Goal: Ask a question

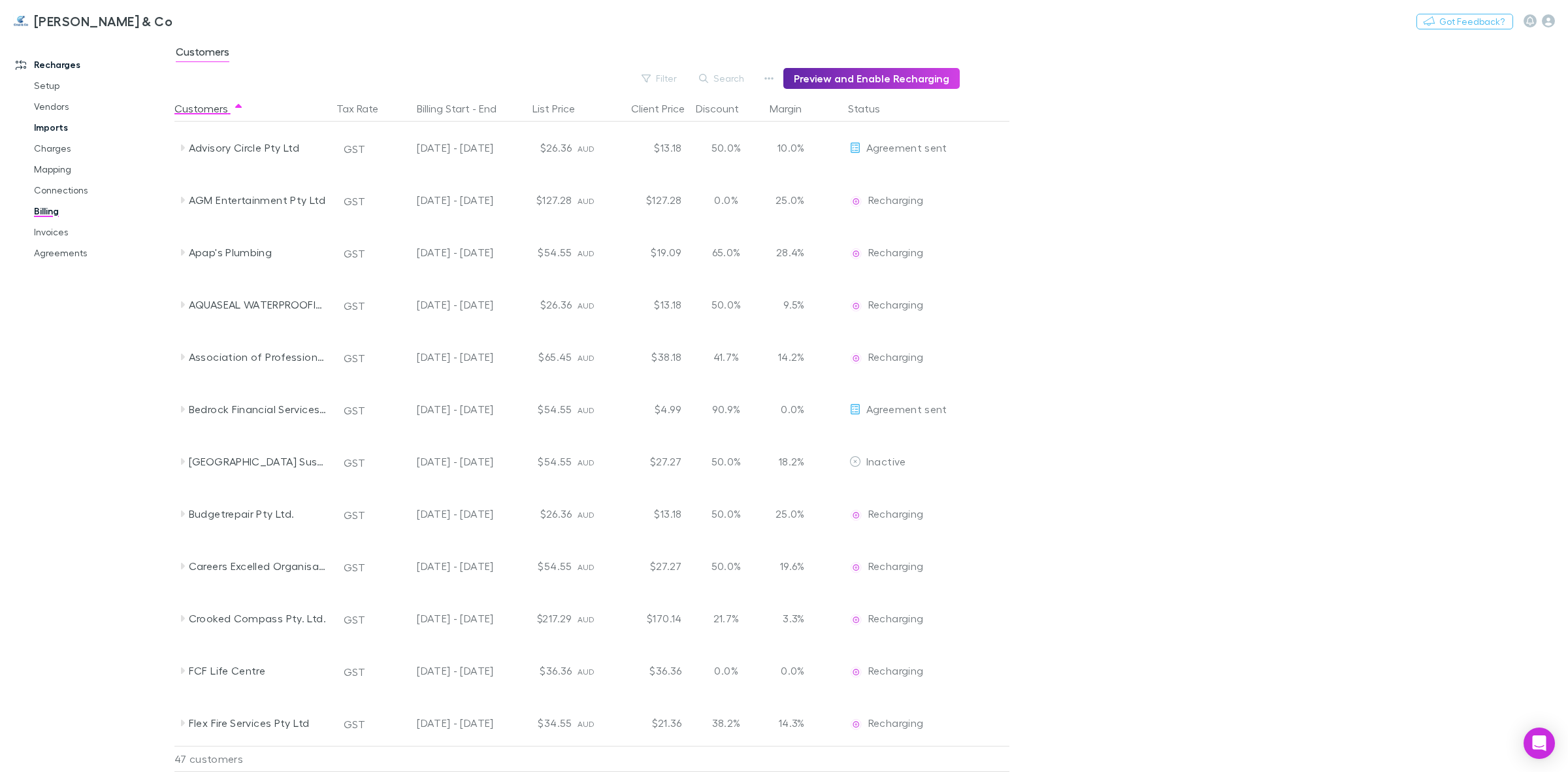
click at [56, 129] on link "Imports" at bounding box center [102, 127] width 163 height 21
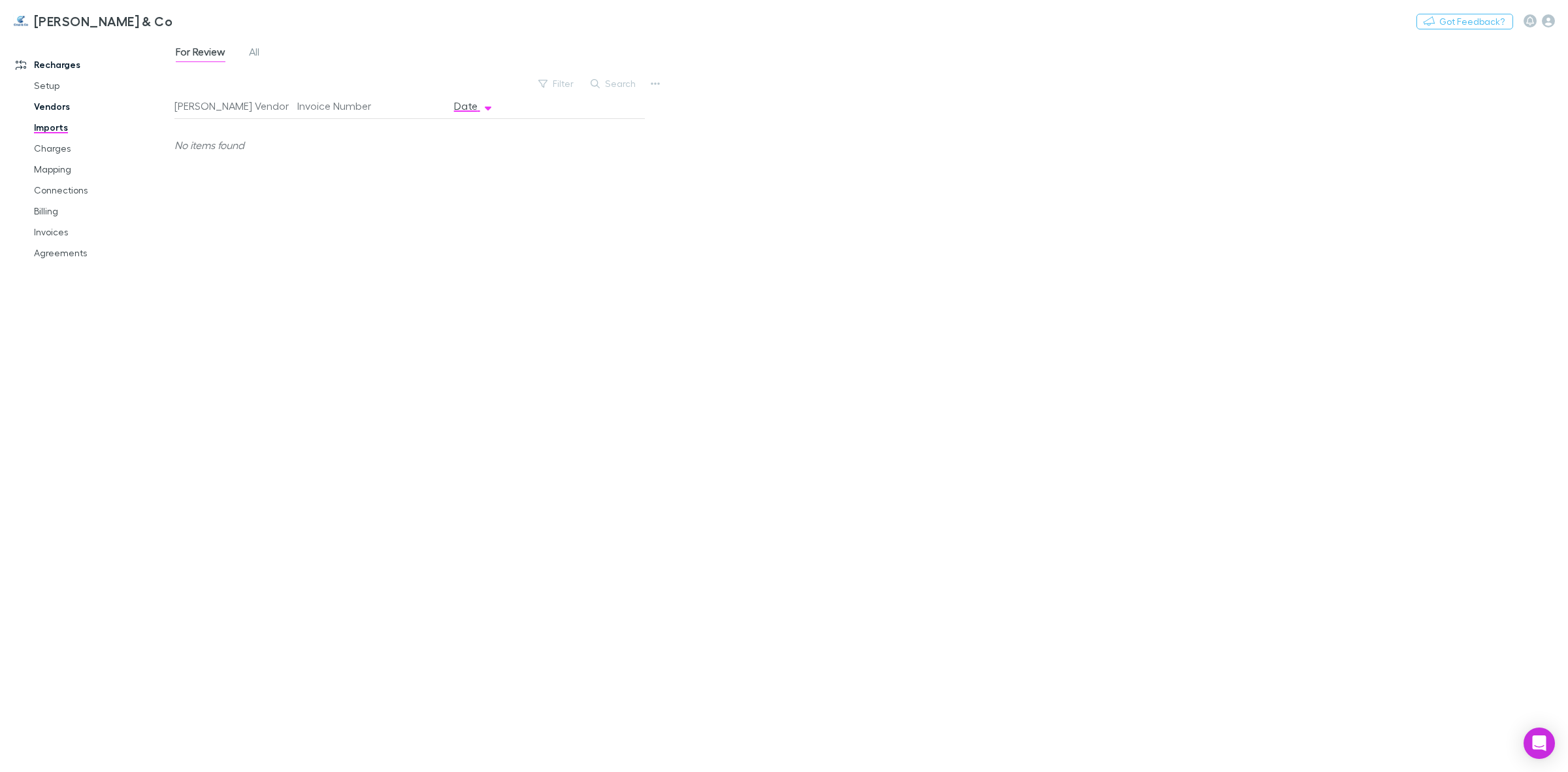
click at [47, 108] on link "Vendors" at bounding box center [102, 106] width 163 height 21
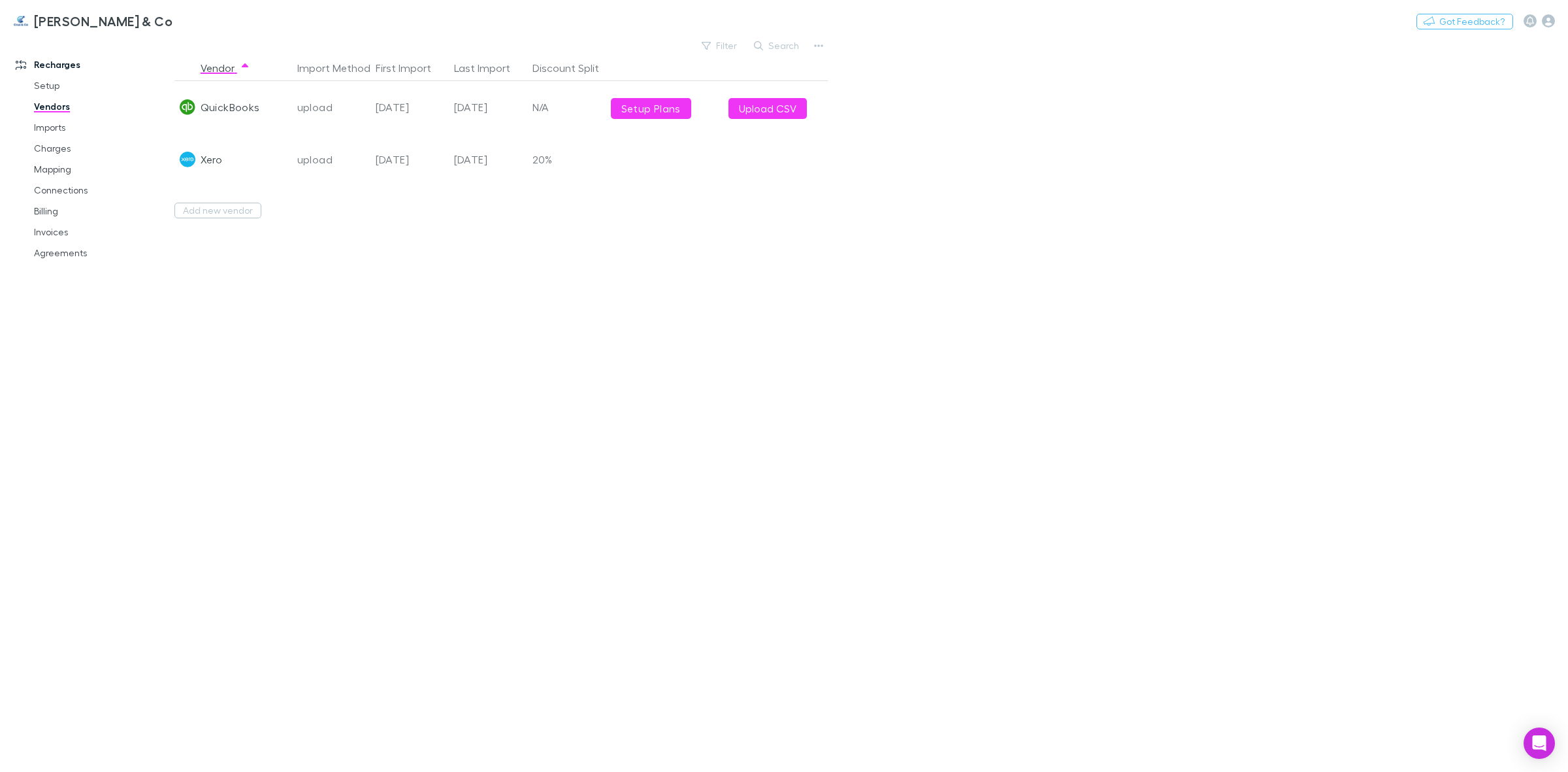
click at [208, 162] on div "Xero" at bounding box center [211, 159] width 22 height 52
click at [330, 158] on div "upload" at bounding box center [331, 159] width 68 height 52
click at [82, 132] on link "Imports" at bounding box center [102, 127] width 163 height 21
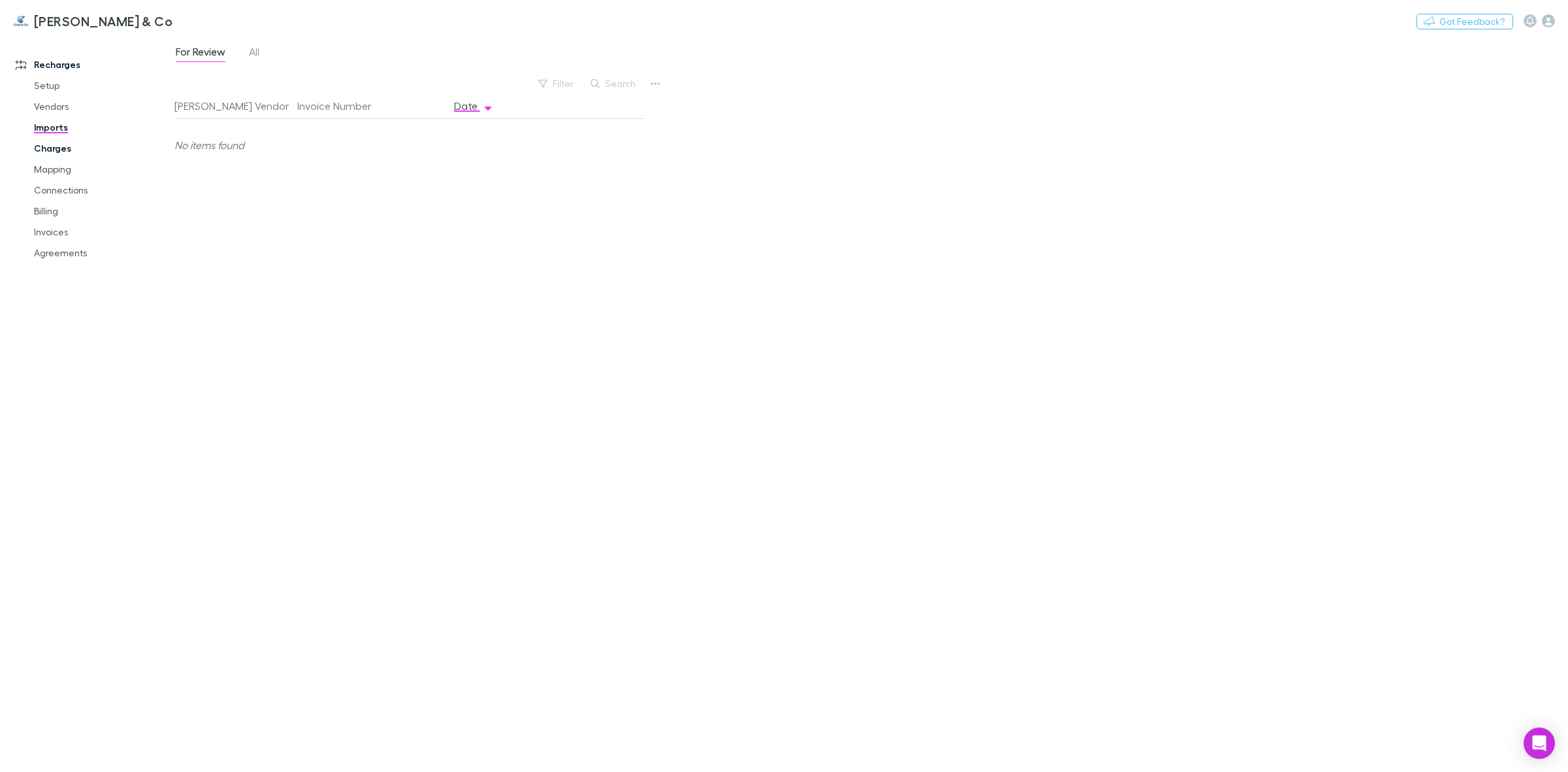
click at [63, 148] on link "Charges" at bounding box center [102, 148] width 163 height 21
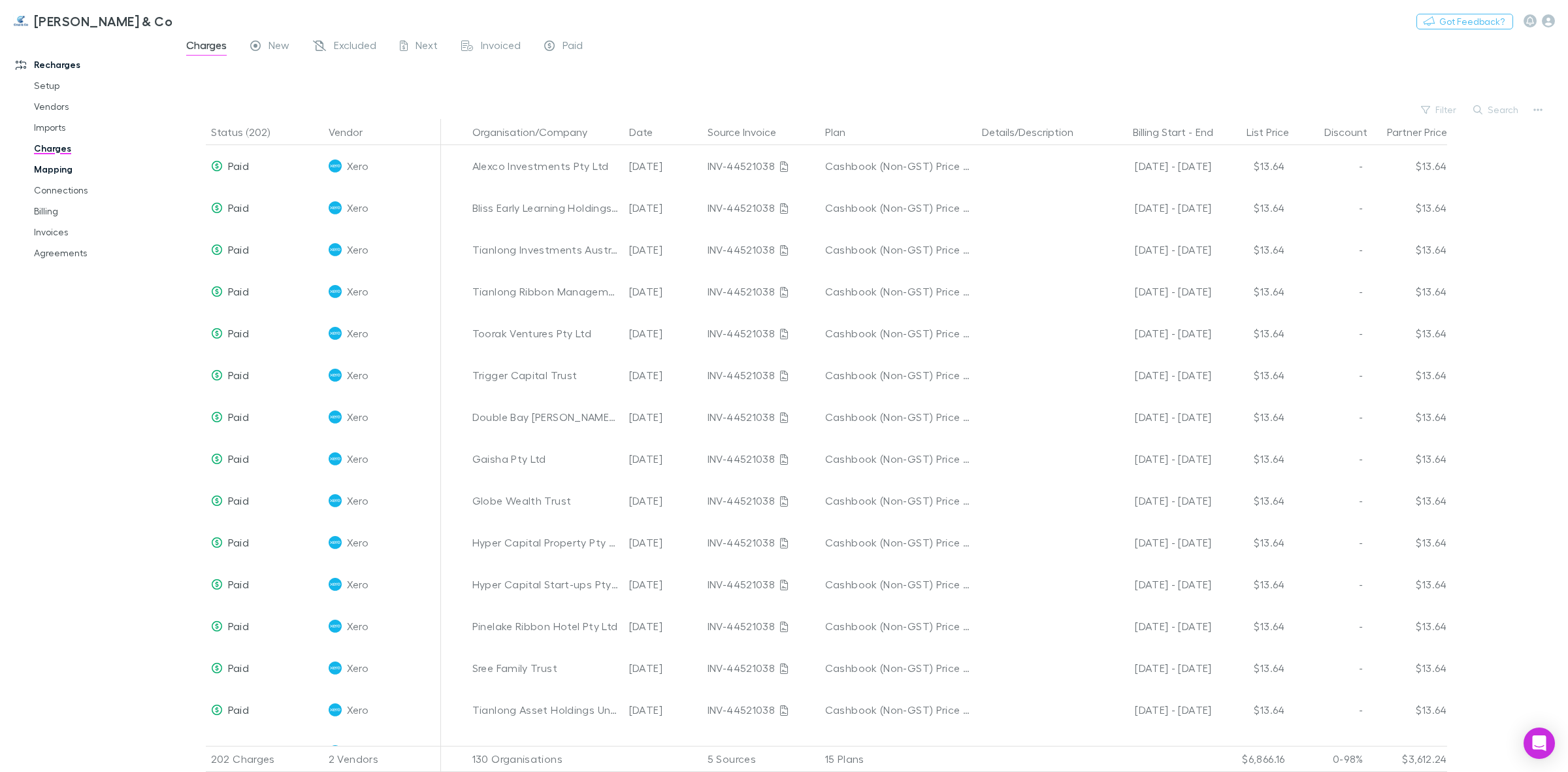
click at [62, 170] on link "Mapping" at bounding box center [102, 170] width 163 height 21
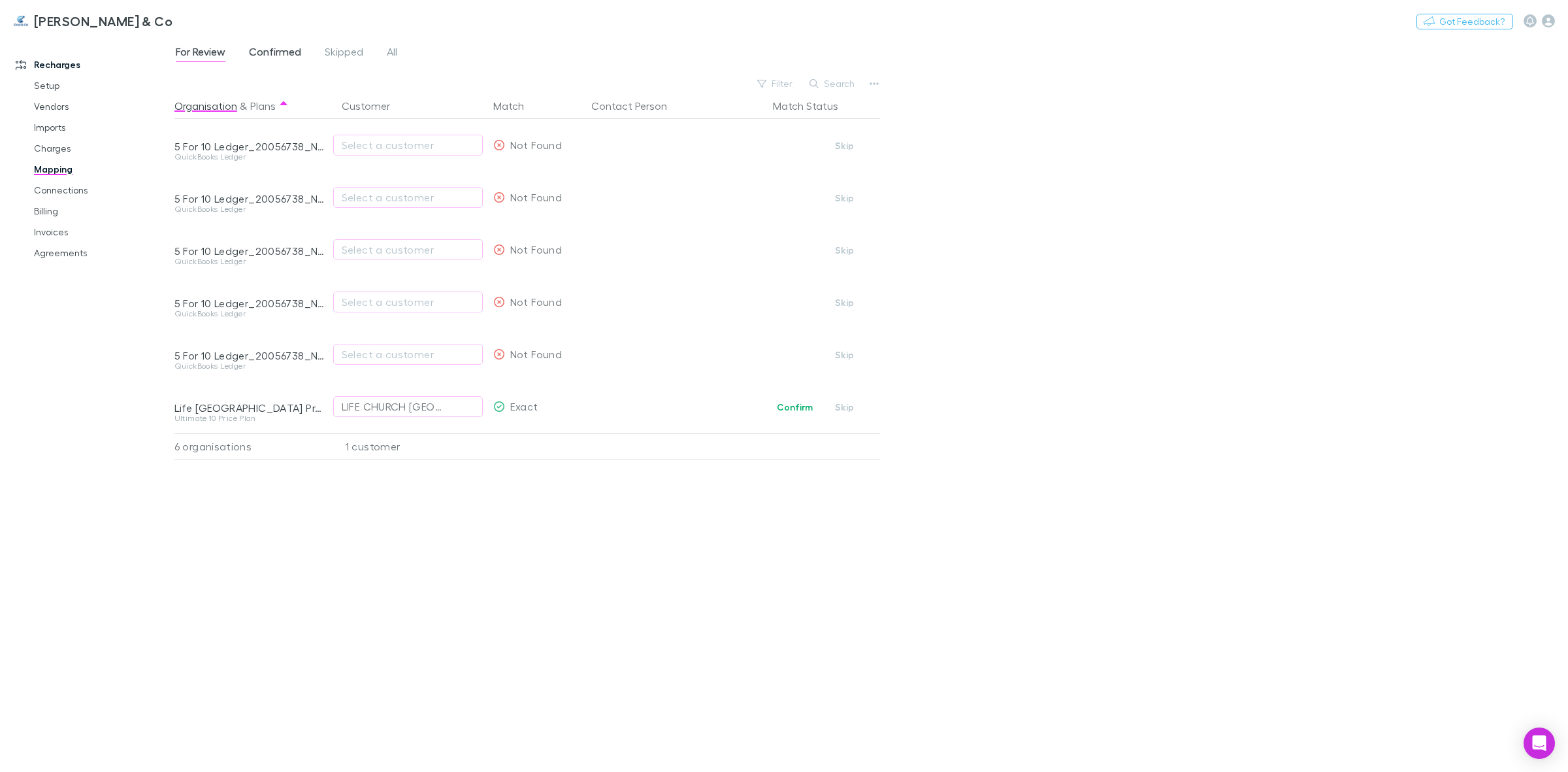
click at [294, 49] on span "Confirmed" at bounding box center [274, 54] width 52 height 17
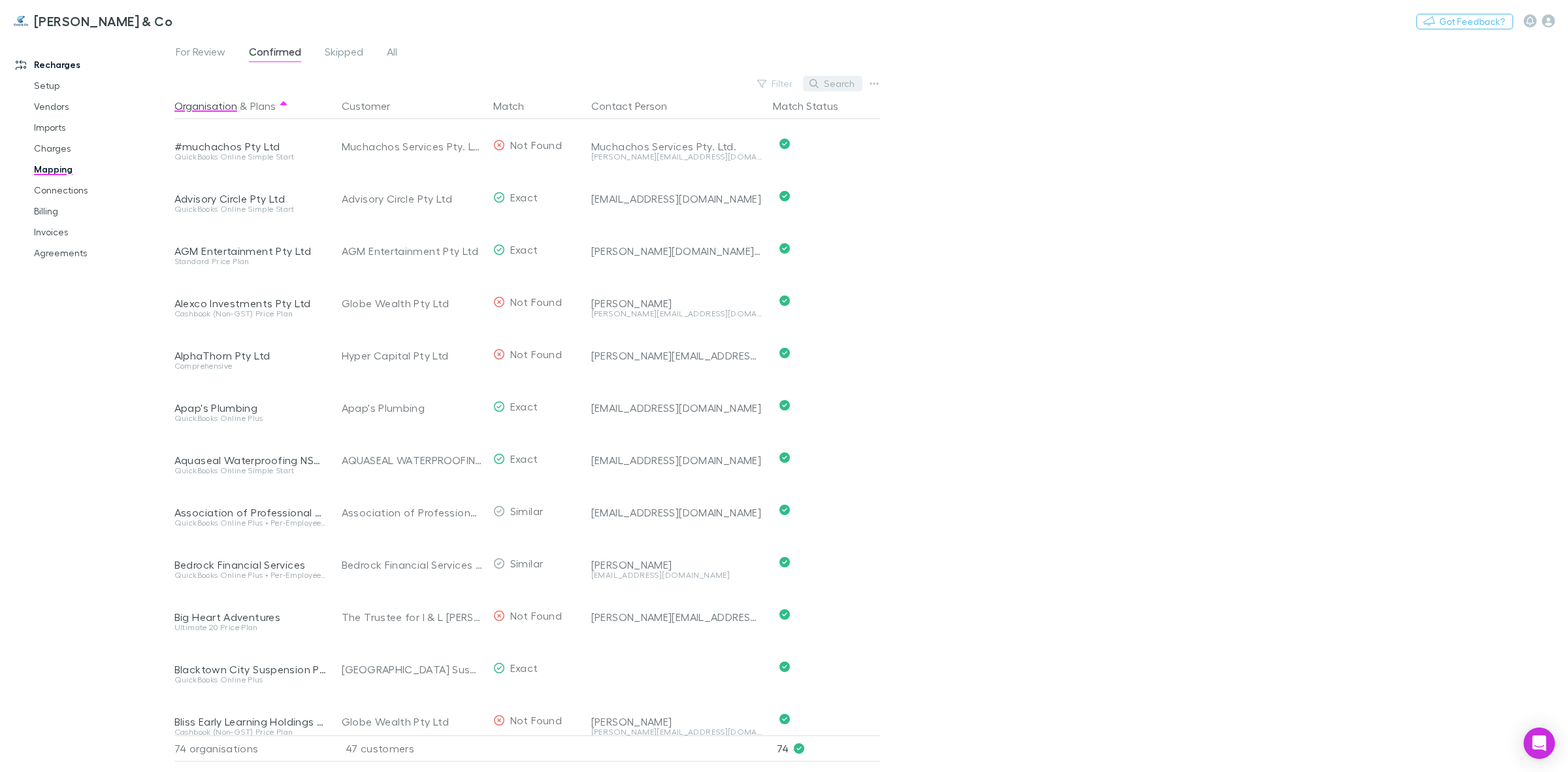
click at [817, 83] on icon "button" at bounding box center [814, 83] width 9 height 9
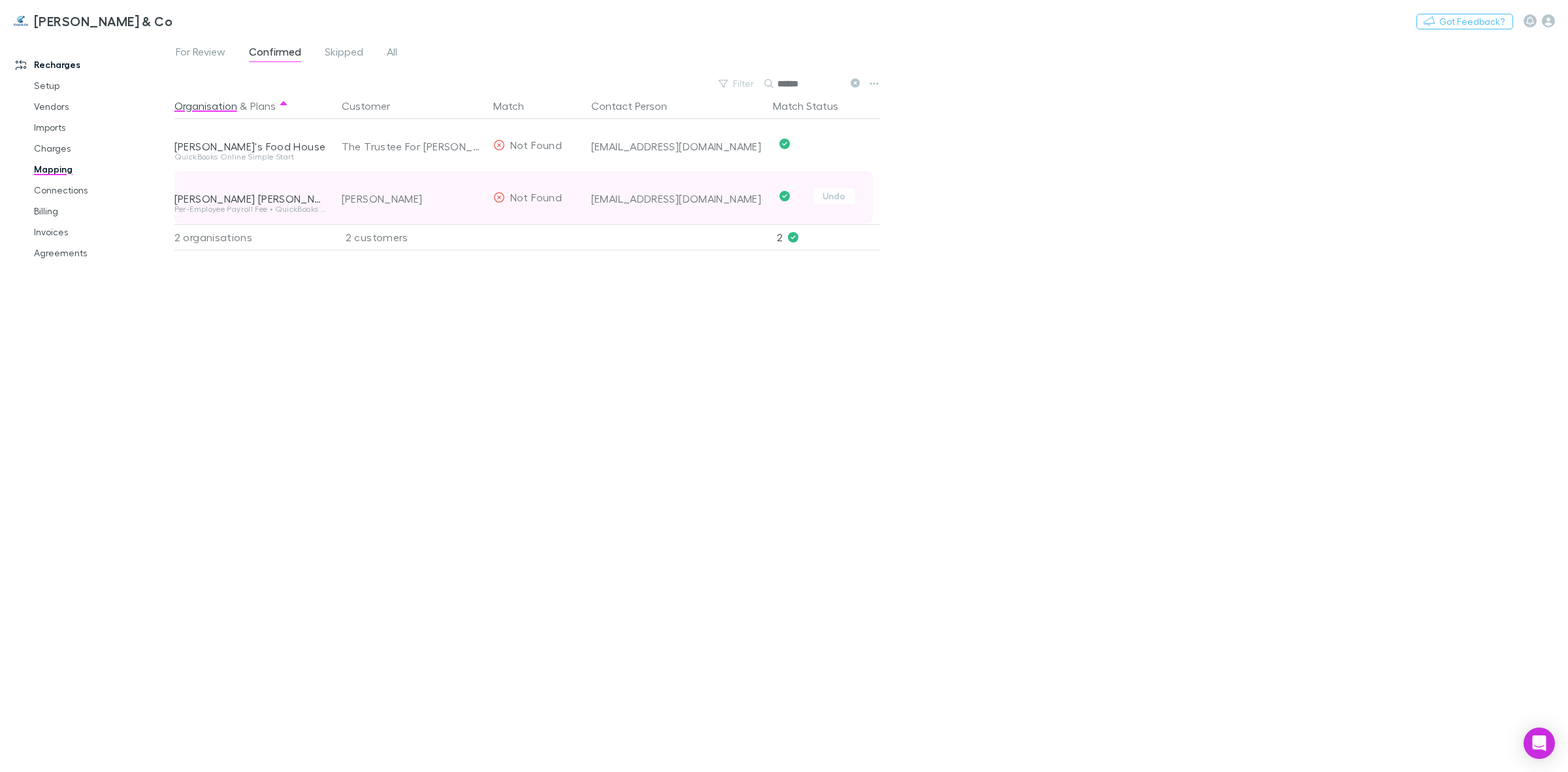
type input "******"
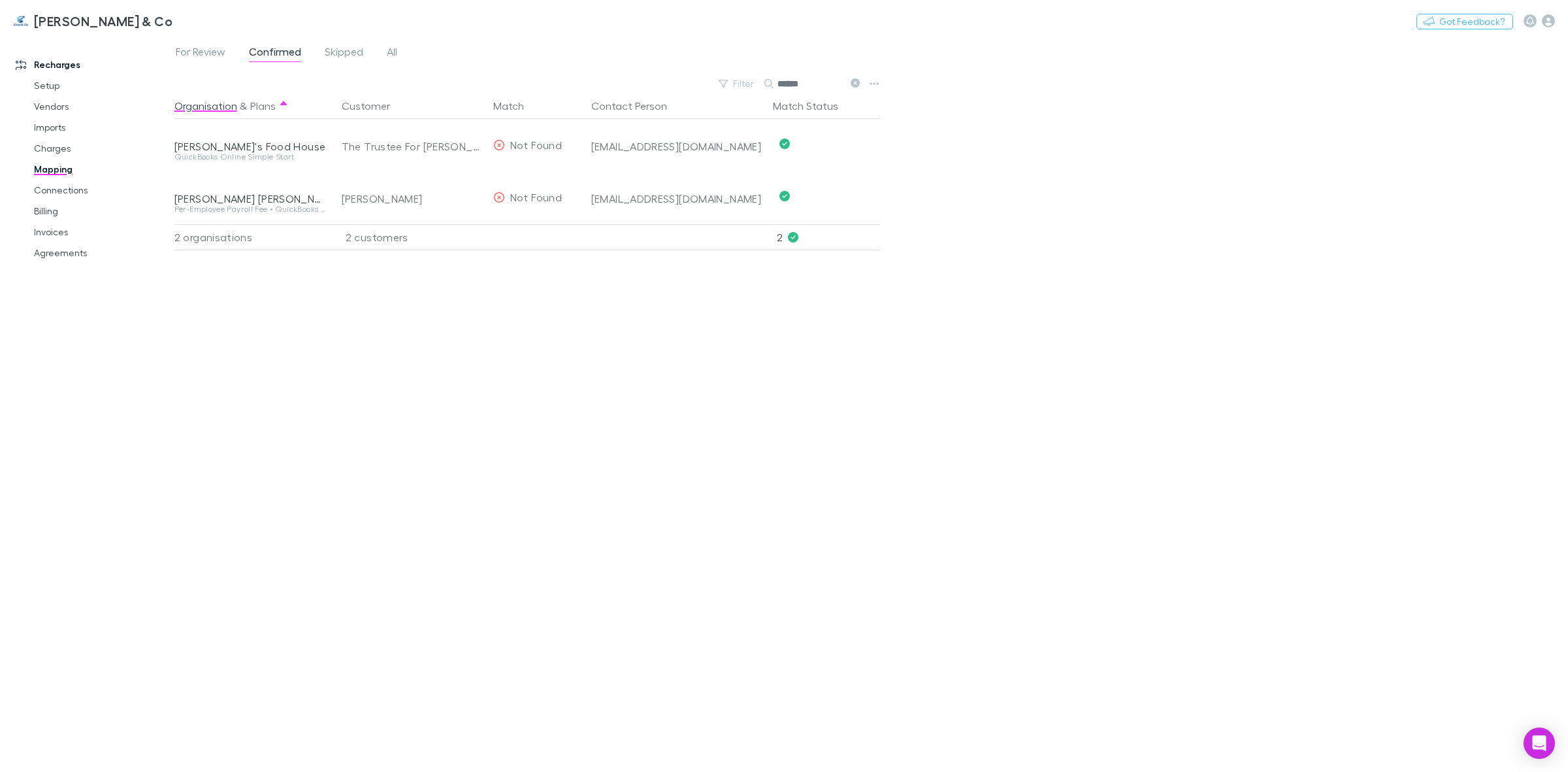
click at [56, 173] on link "Mapping" at bounding box center [102, 170] width 163 height 21
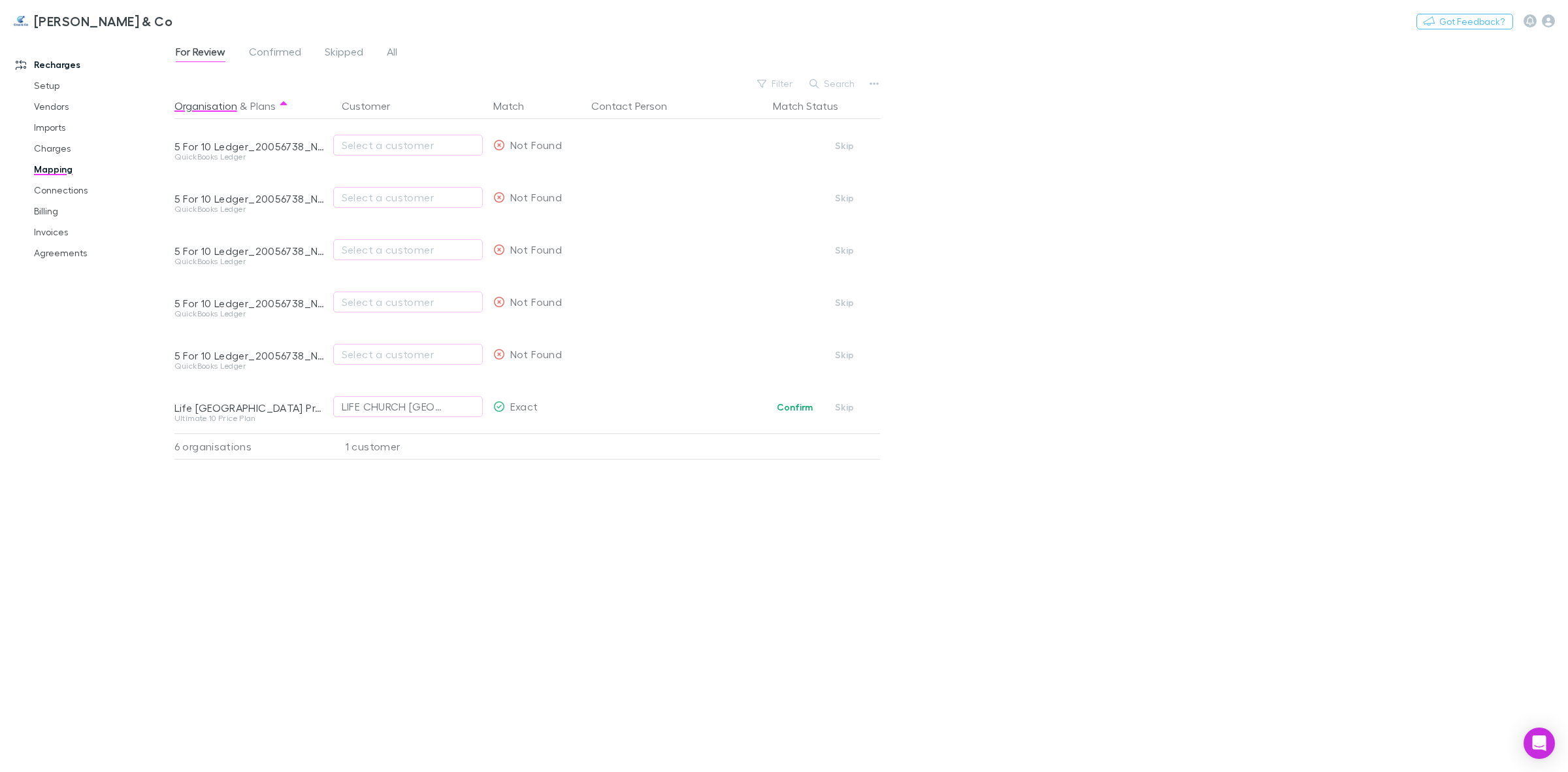
click at [56, 173] on link "Mapping" at bounding box center [102, 170] width 163 height 21
drag, startPoint x: 834, startPoint y: 77, endPoint x: 828, endPoint y: 83, distance: 8.5
click at [834, 79] on button "Search" at bounding box center [833, 83] width 60 height 16
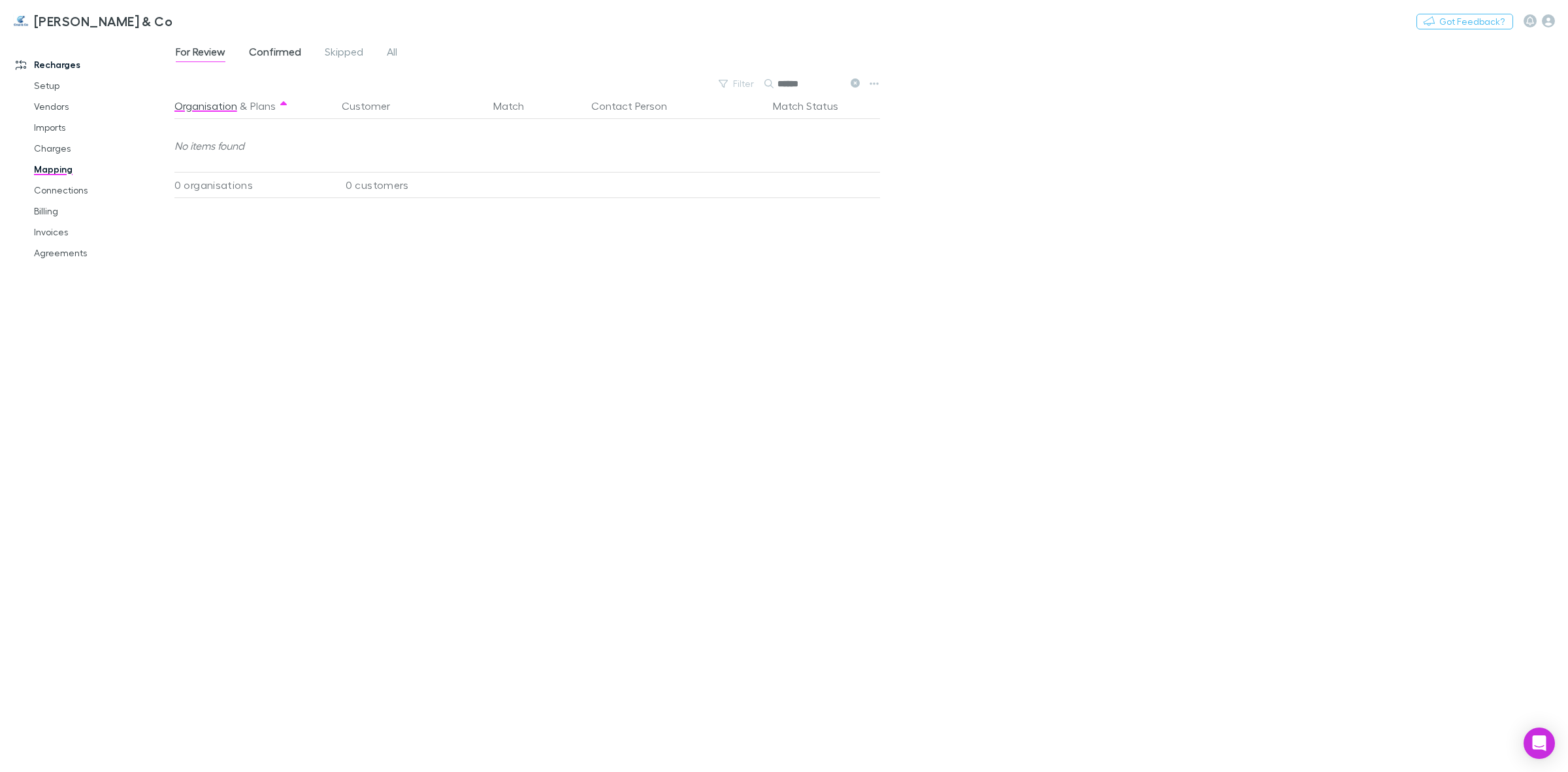
type input "******"
click at [277, 50] on span "Confirmed" at bounding box center [274, 54] width 52 height 17
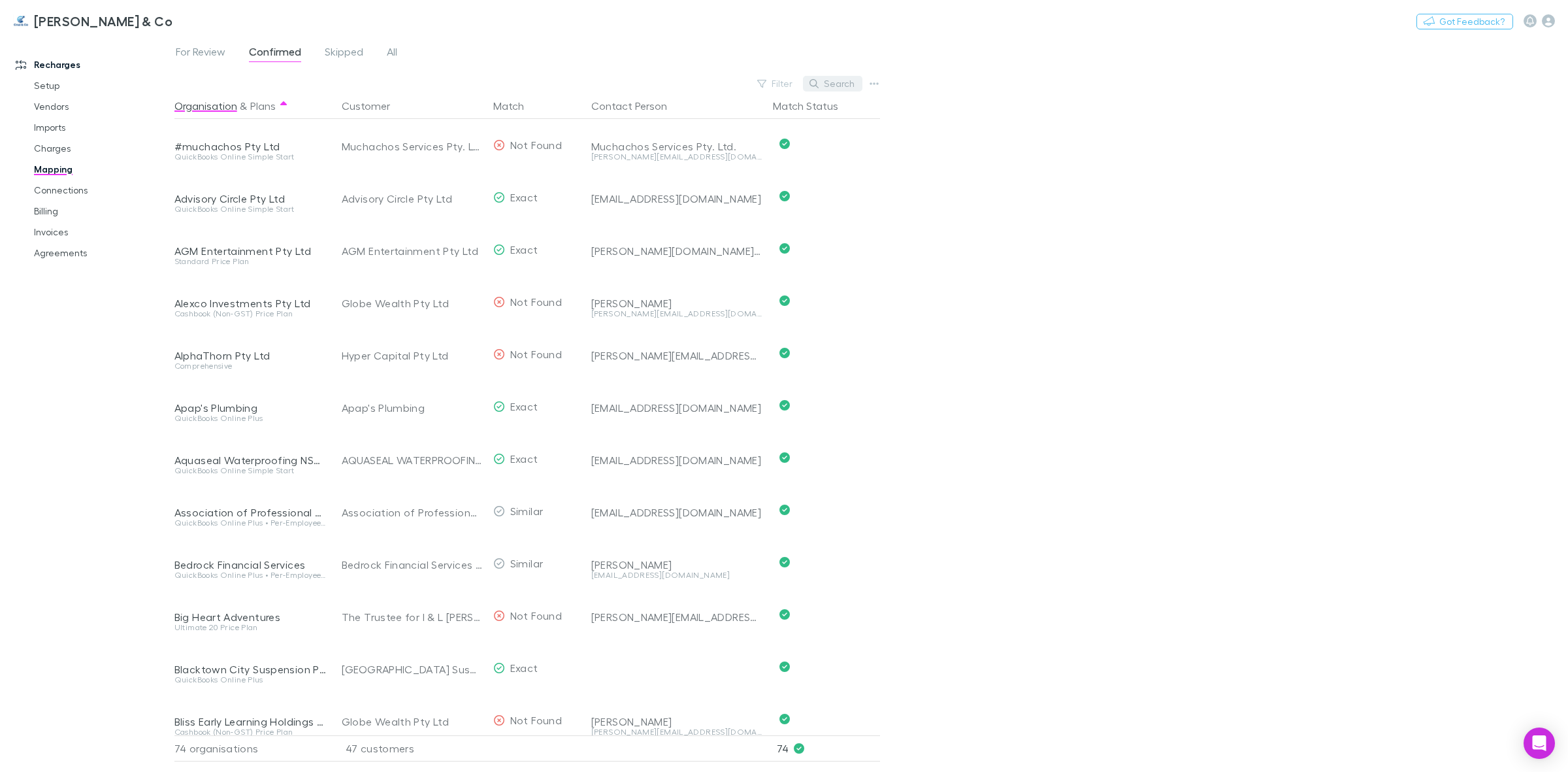
click at [827, 90] on button "Search" at bounding box center [833, 83] width 60 height 16
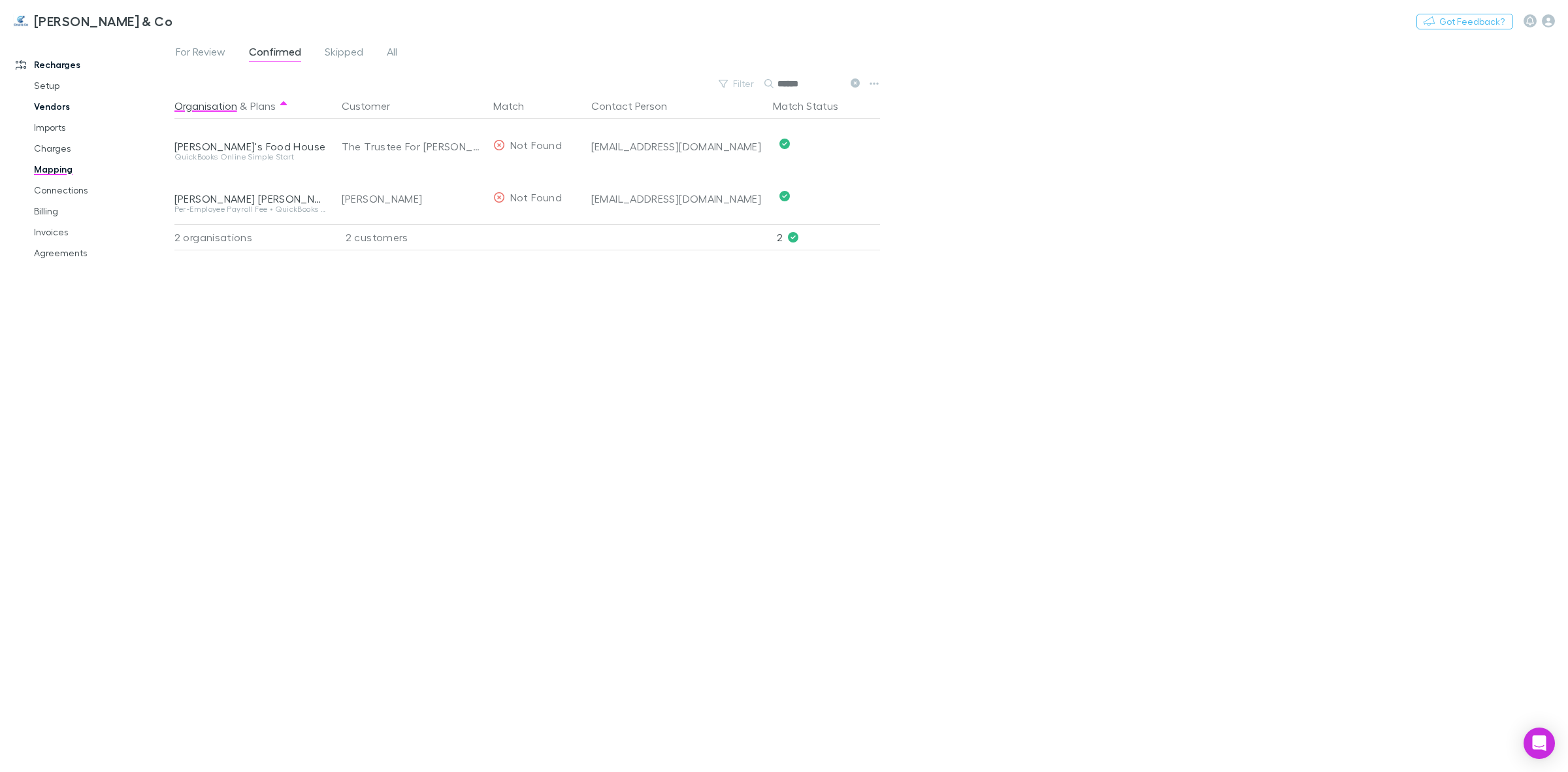
type input "******"
click at [53, 108] on link "Vendors" at bounding box center [102, 106] width 163 height 21
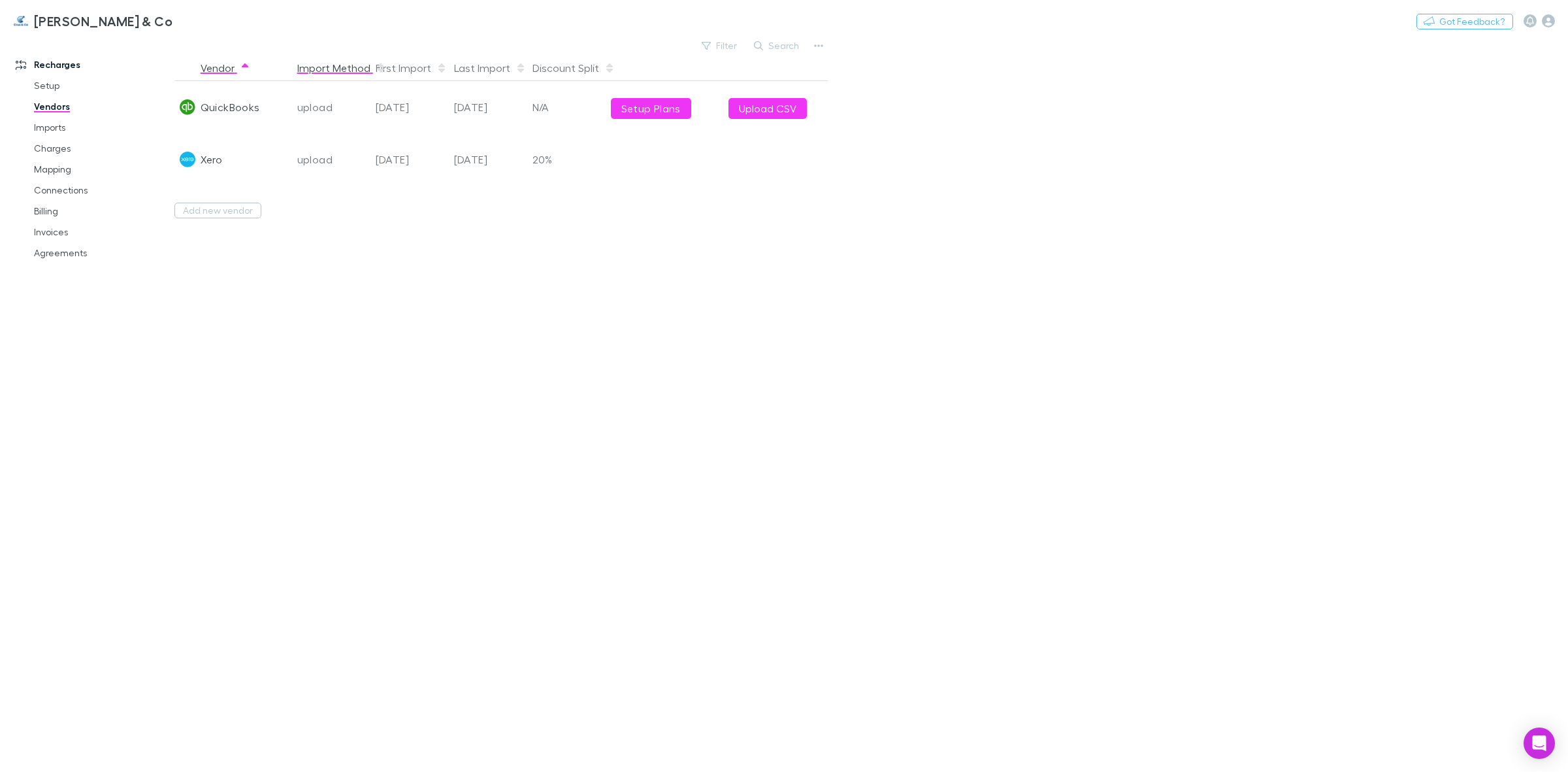
click at [315, 63] on button "Import Method" at bounding box center [342, 68] width 89 height 26
click at [213, 72] on button "Vendor" at bounding box center [225, 68] width 49 height 26
click at [389, 145] on div "[DATE]" at bounding box center [409, 159] width 79 height 52
click at [504, 157] on div "[DATE]" at bounding box center [488, 159] width 79 height 52
click at [613, 148] on div at bounding box center [664, 159] width 117 height 52
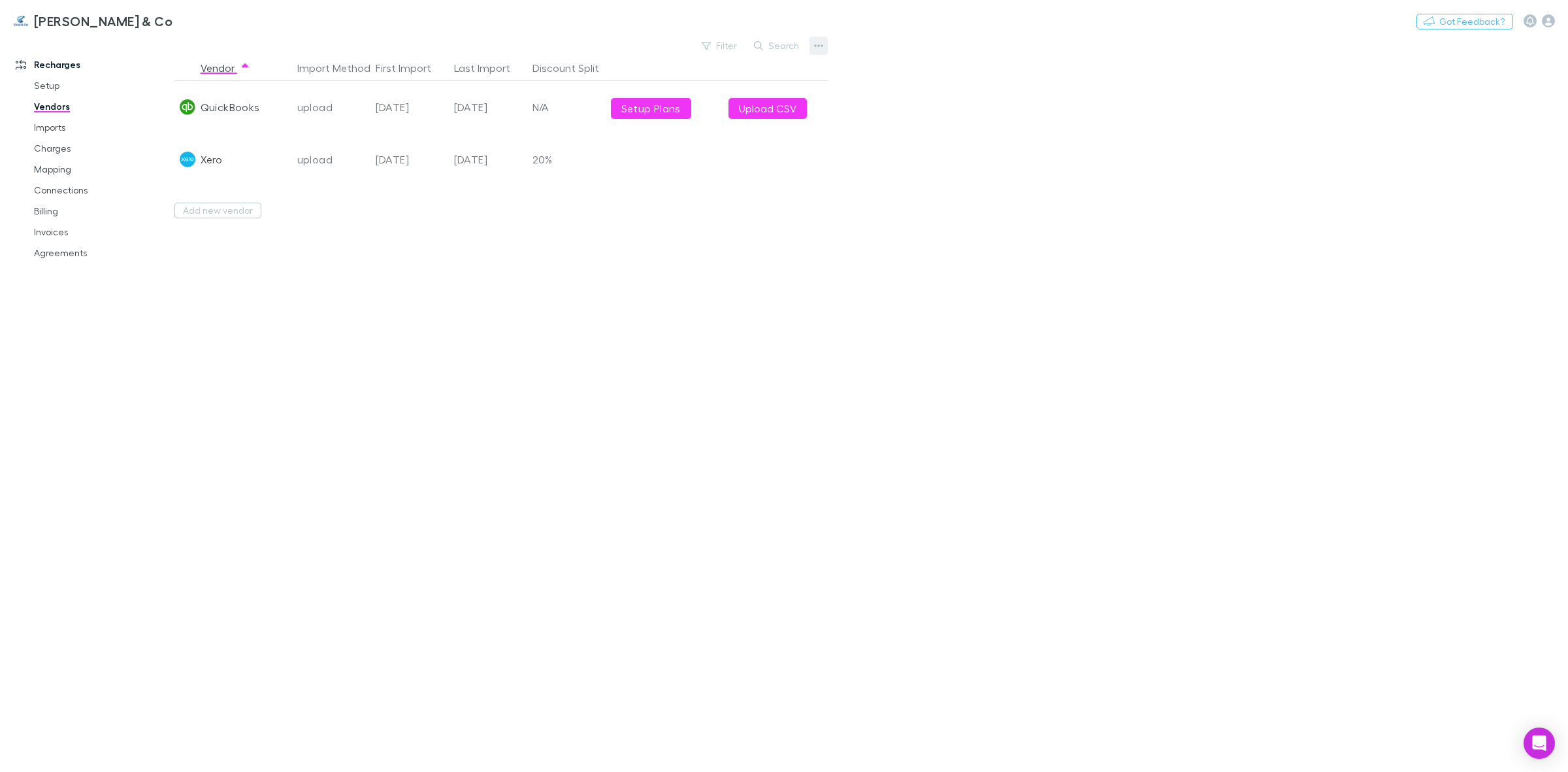
click at [818, 47] on icon "button" at bounding box center [818, 46] width 9 height 3
click at [44, 126] on div at bounding box center [784, 386] width 1568 height 772
click at [57, 152] on link "Charges" at bounding box center [102, 148] width 163 height 21
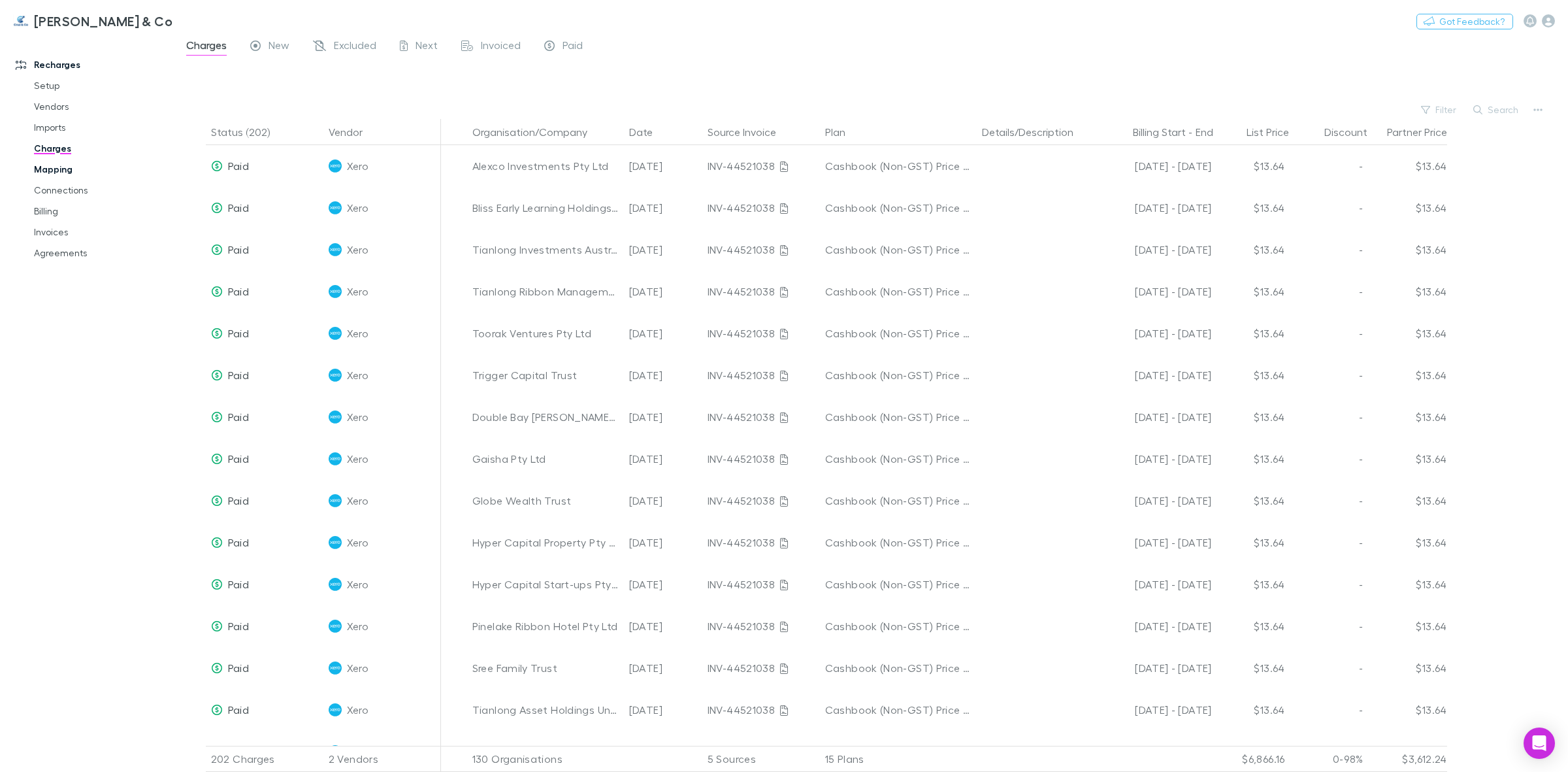
click at [57, 168] on link "Mapping" at bounding box center [102, 170] width 163 height 21
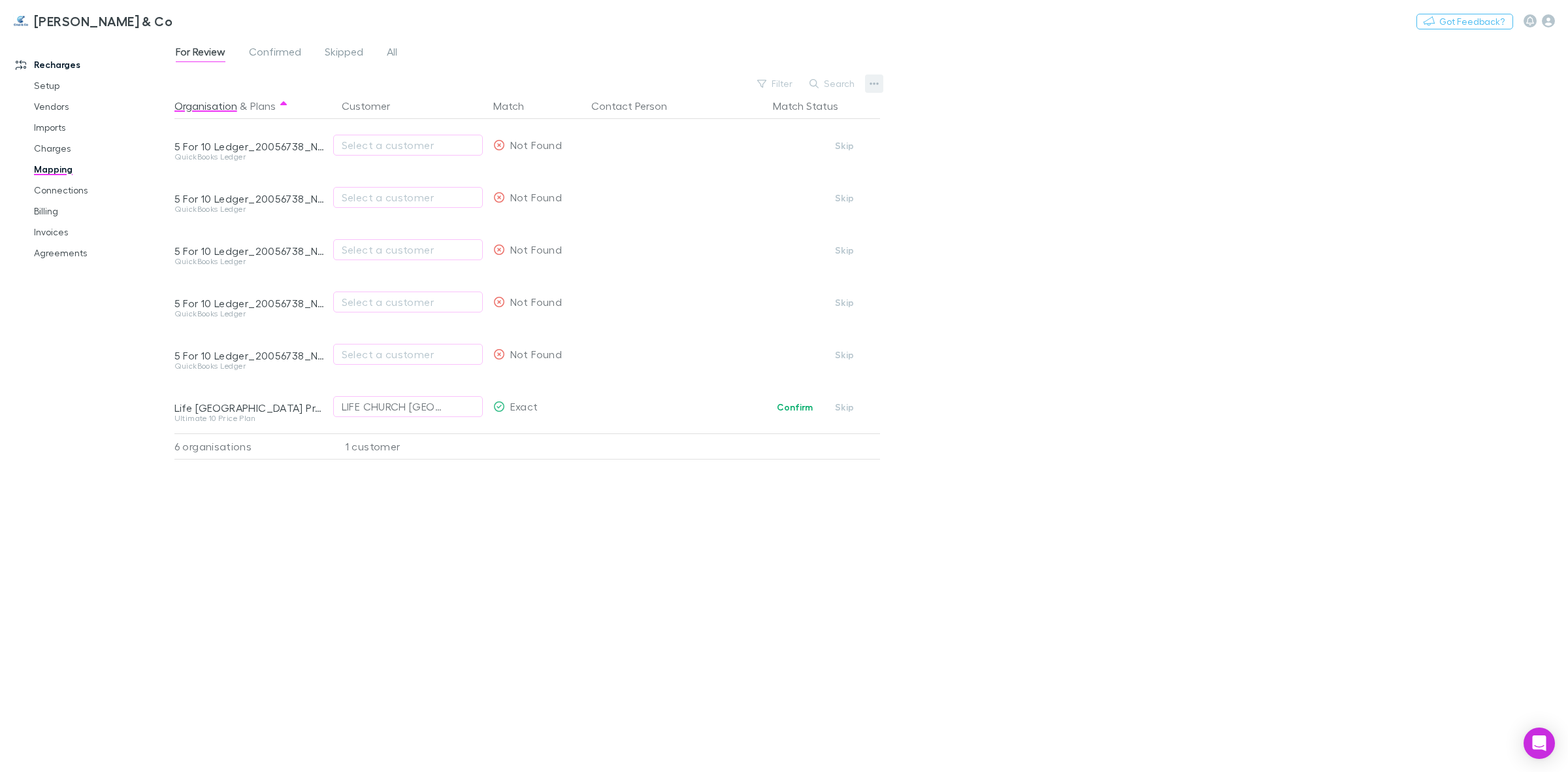
click at [867, 82] on button "button" at bounding box center [874, 83] width 18 height 18
click at [820, 217] on p "We'll fetch updated and new contacts." at bounding box center [793, 221] width 159 height 12
click at [286, 50] on span "Confirmed" at bounding box center [274, 54] width 52 height 17
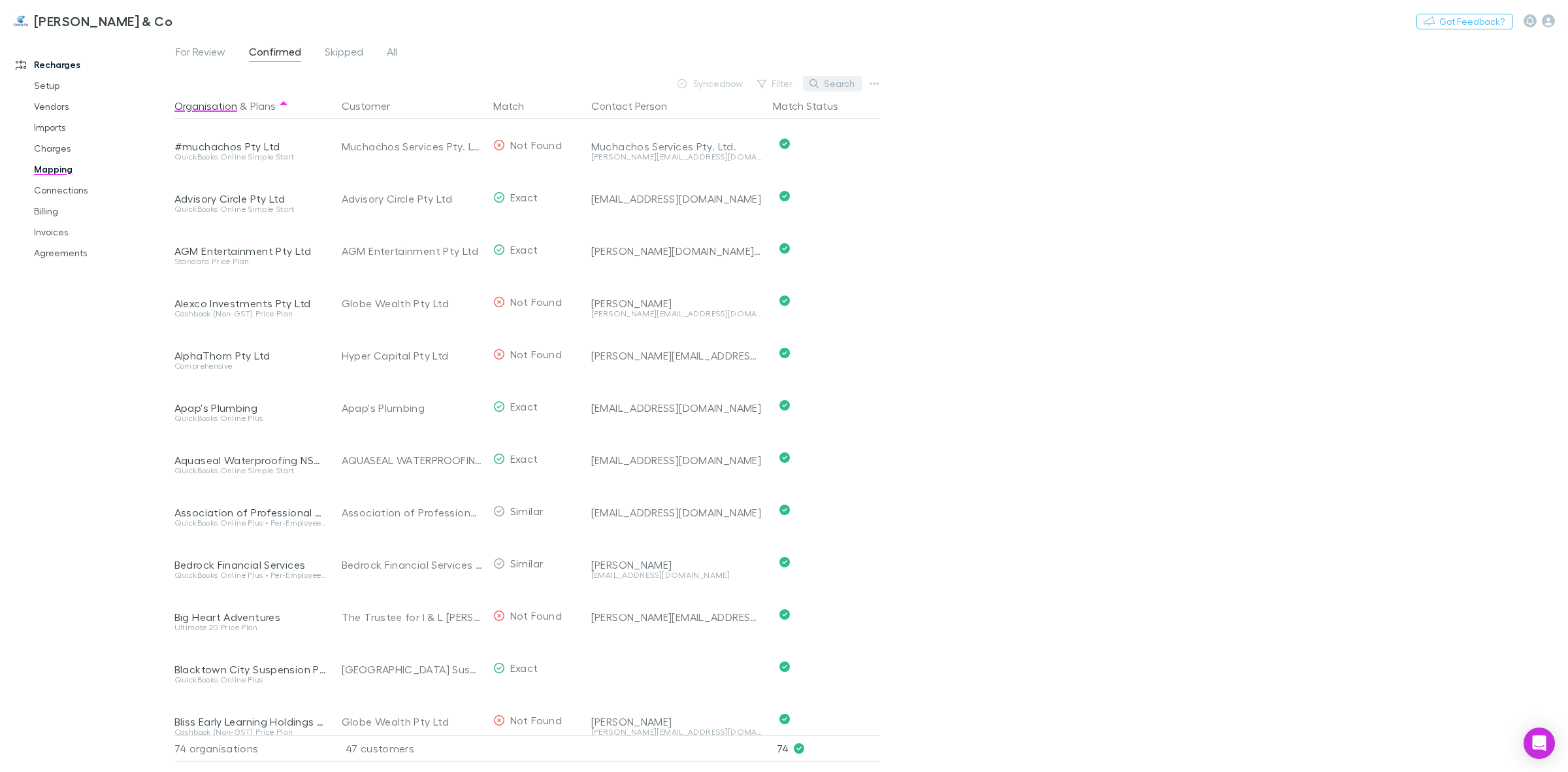
click at [834, 83] on button "Search" at bounding box center [833, 83] width 60 height 16
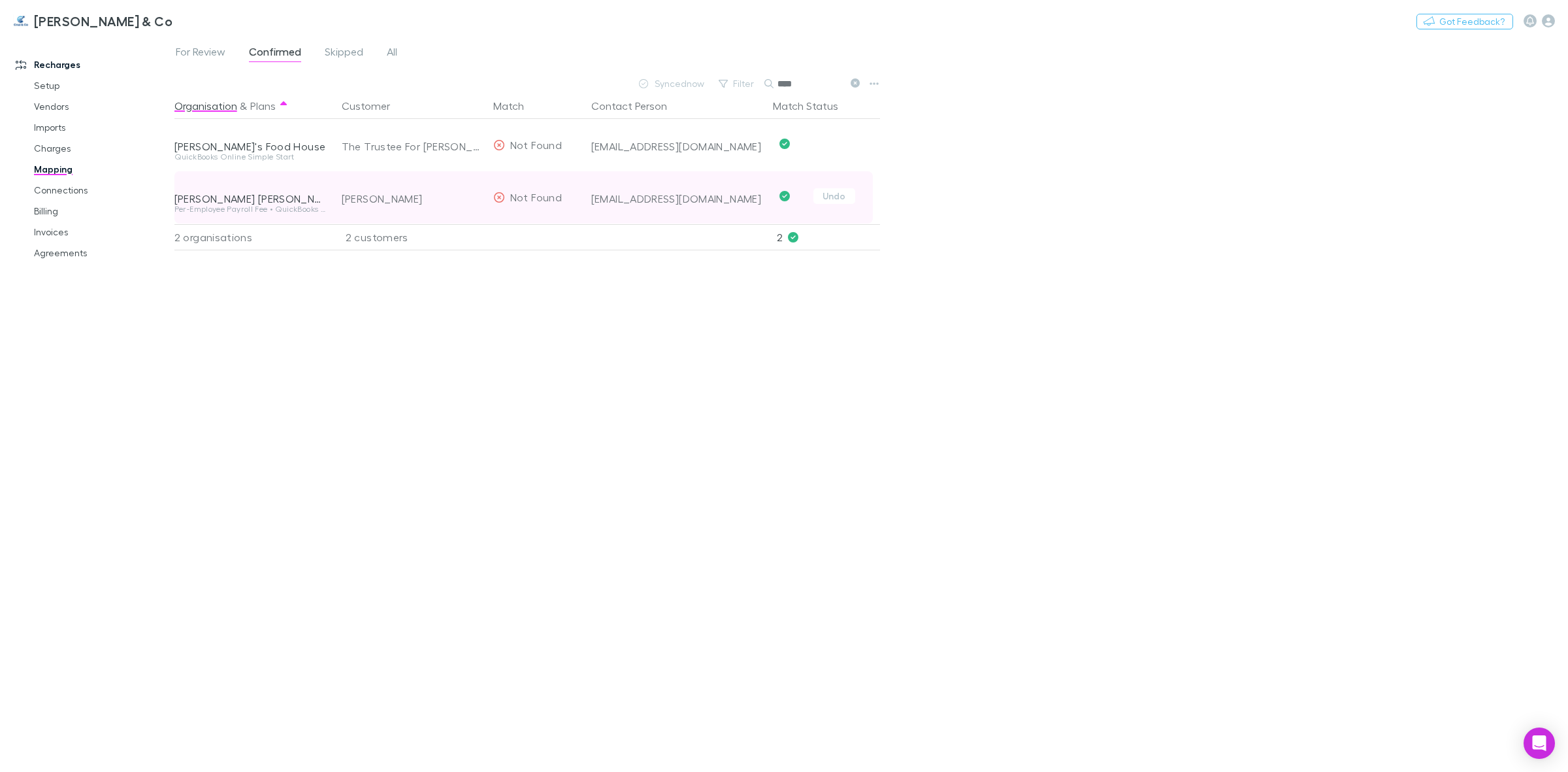
type input "****"
click at [533, 199] on span "Not Found" at bounding box center [536, 197] width 51 height 13
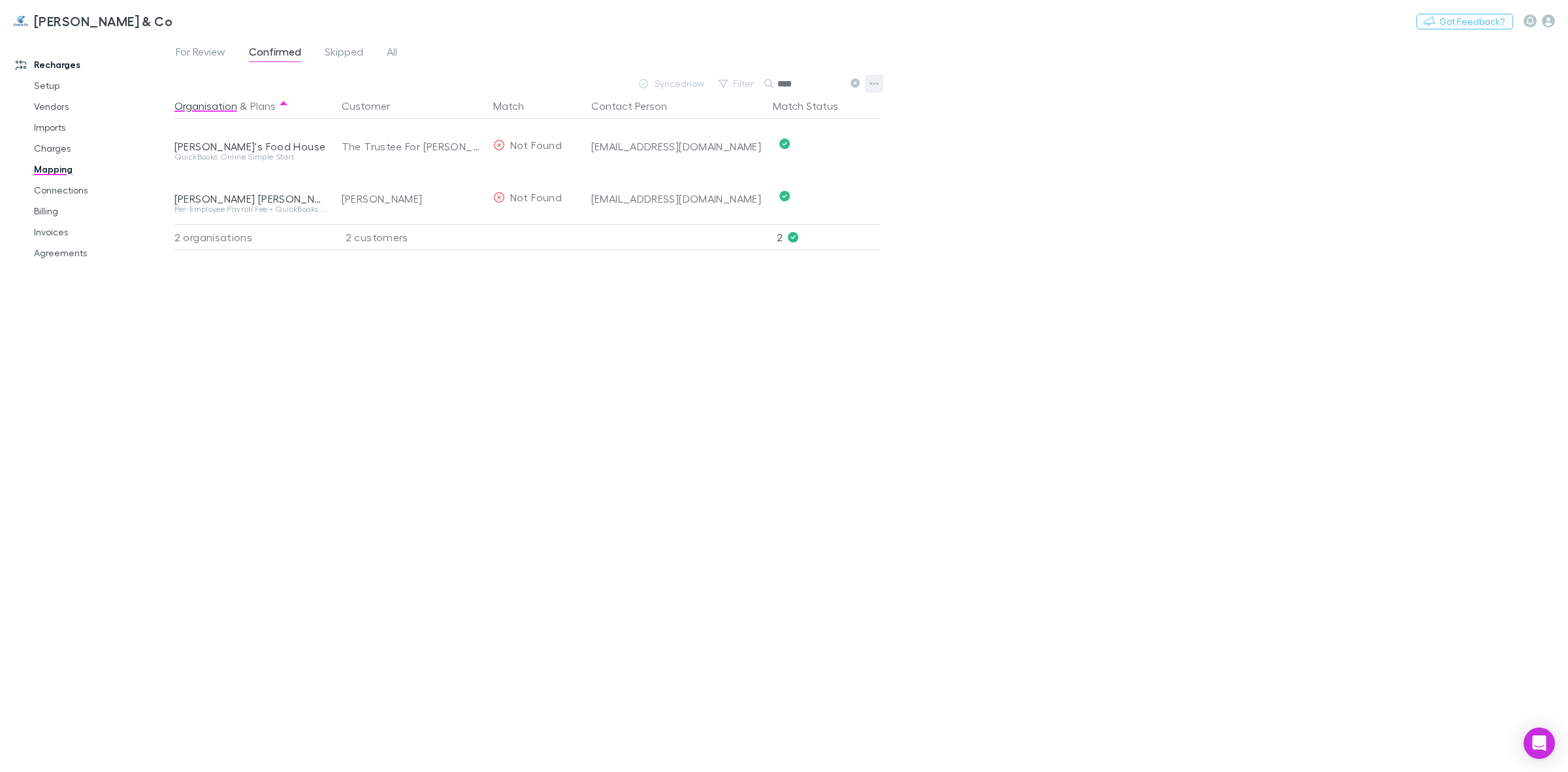
click at [866, 82] on button "button" at bounding box center [874, 83] width 18 height 18
click at [824, 145] on p "Customers" at bounding box center [793, 149] width 159 height 16
click at [873, 79] on icon "button" at bounding box center [874, 83] width 9 height 10
click at [818, 224] on p "We'll fetch updated and new contacts." at bounding box center [793, 221] width 159 height 12
click at [875, 90] on button "button" at bounding box center [874, 83] width 18 height 18
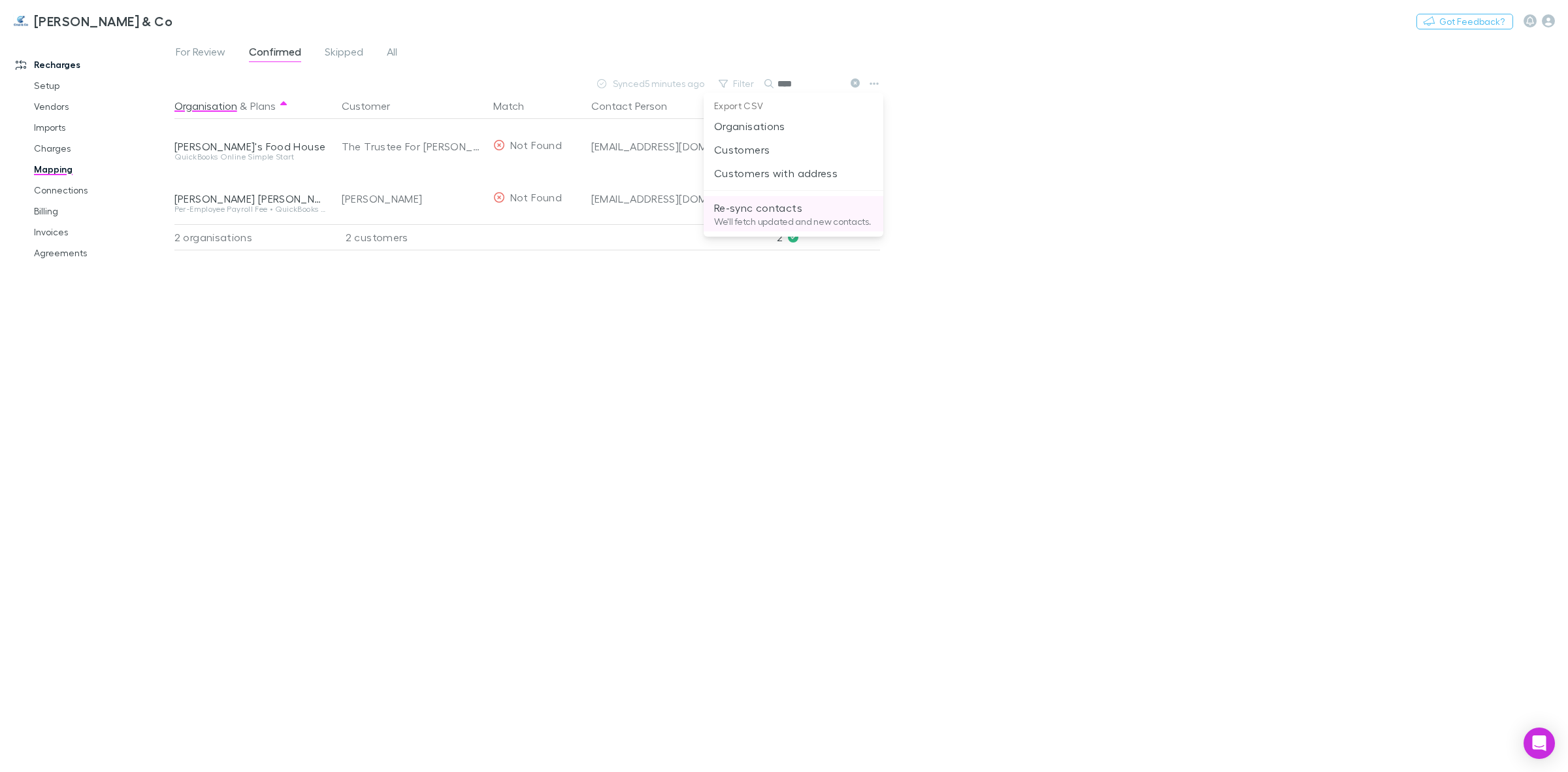
click at [807, 209] on p "Re-sync contacts" at bounding box center [793, 208] width 159 height 16
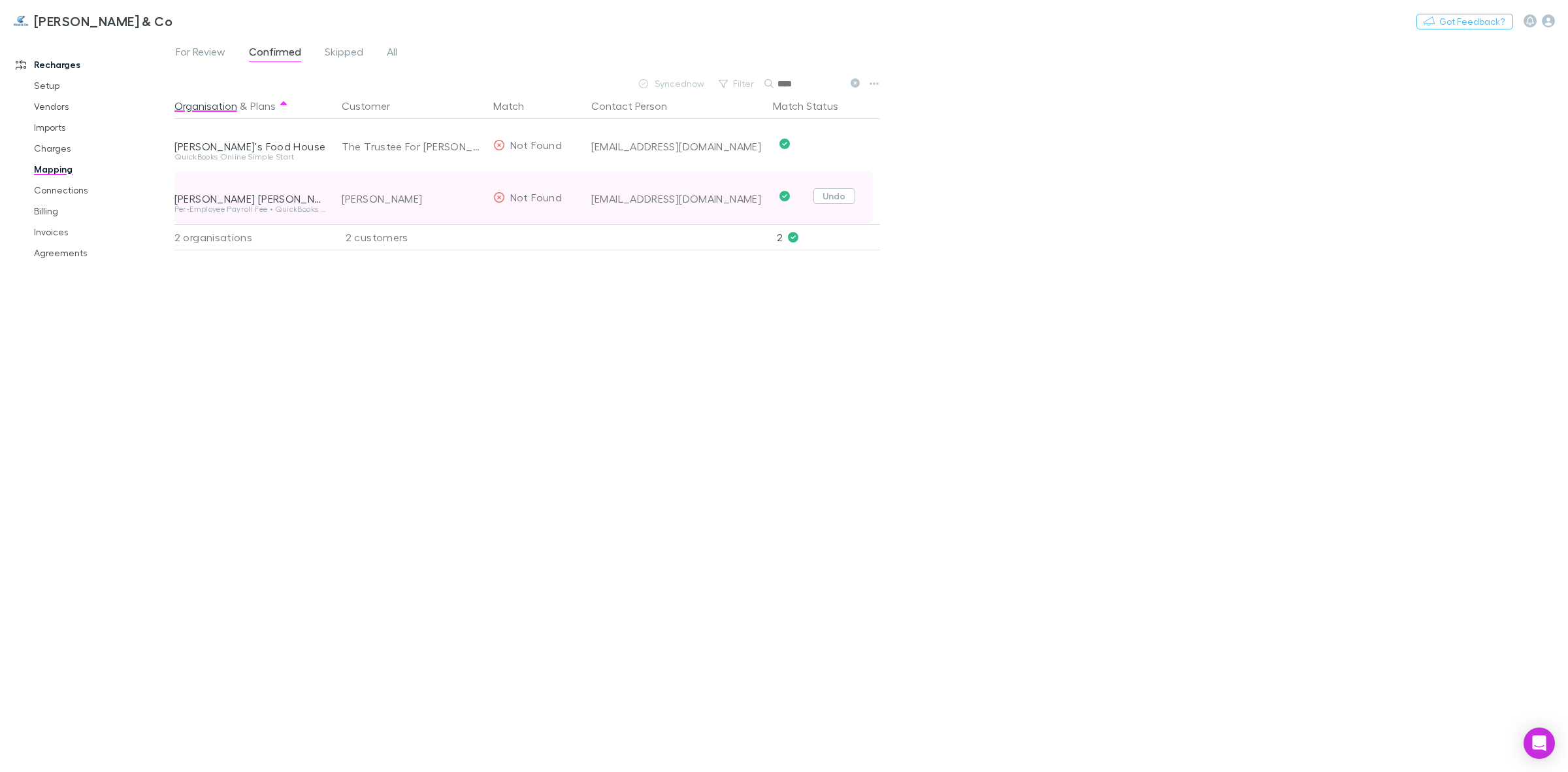
click at [839, 194] on button "Undo" at bounding box center [834, 196] width 42 height 16
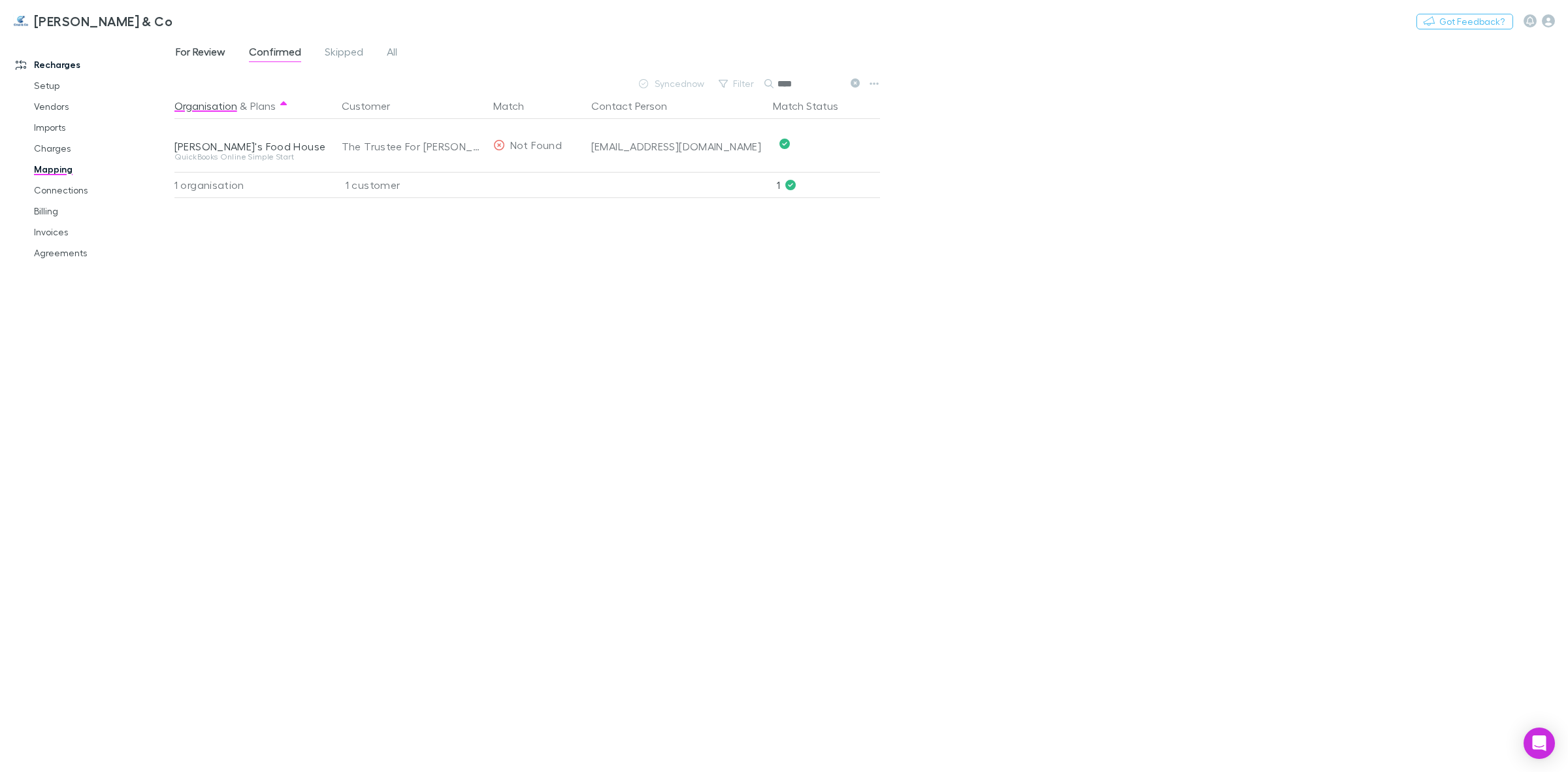
click at [215, 57] on span "For Review" at bounding box center [200, 54] width 49 height 17
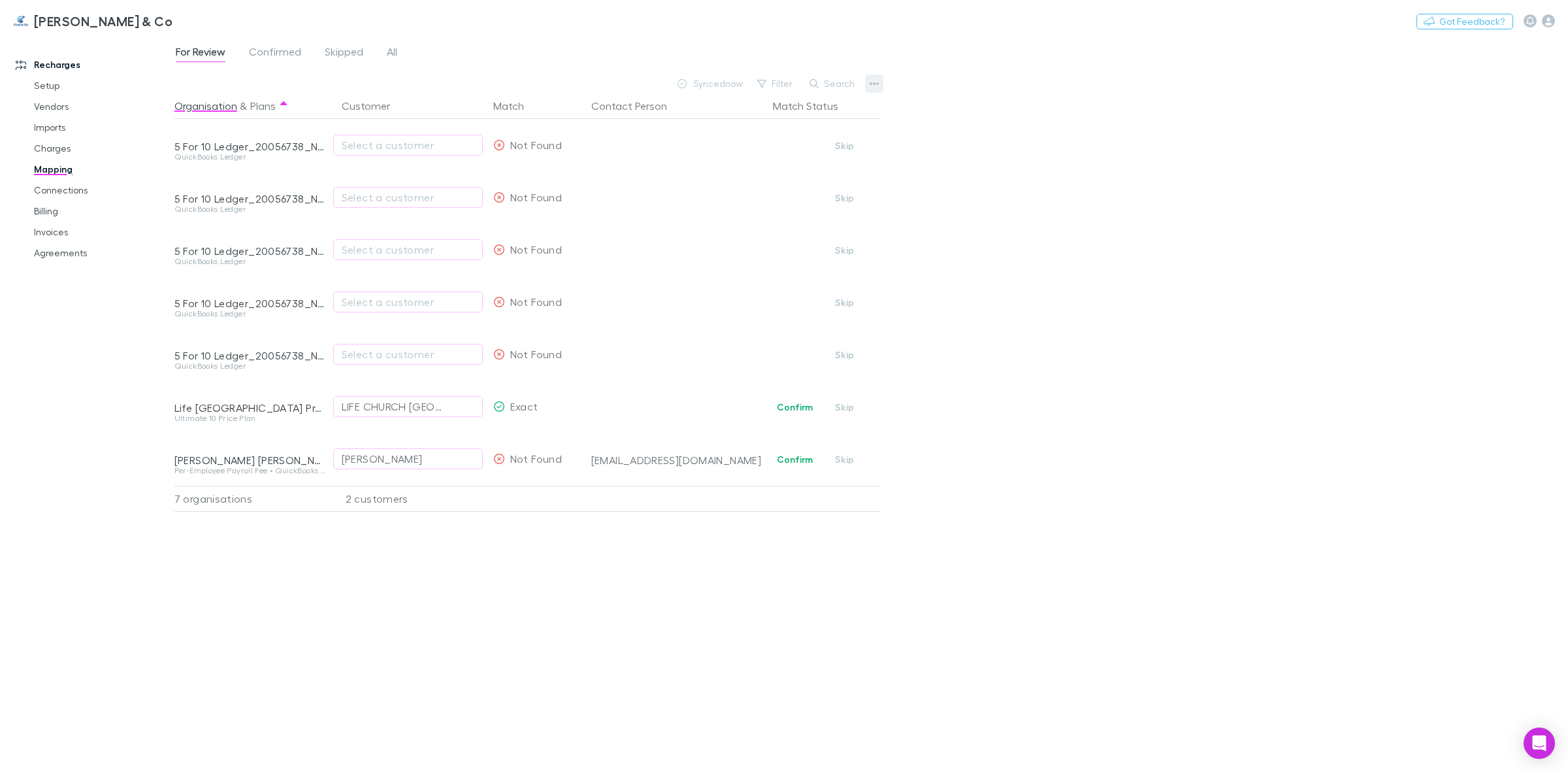
click at [870, 83] on icon "button" at bounding box center [874, 83] width 9 height 3
click at [782, 213] on p "Re-sync contacts" at bounding box center [793, 208] width 159 height 16
click at [622, 462] on div "[EMAIL_ADDRESS][DOMAIN_NAME]" at bounding box center [677, 460] width 171 height 13
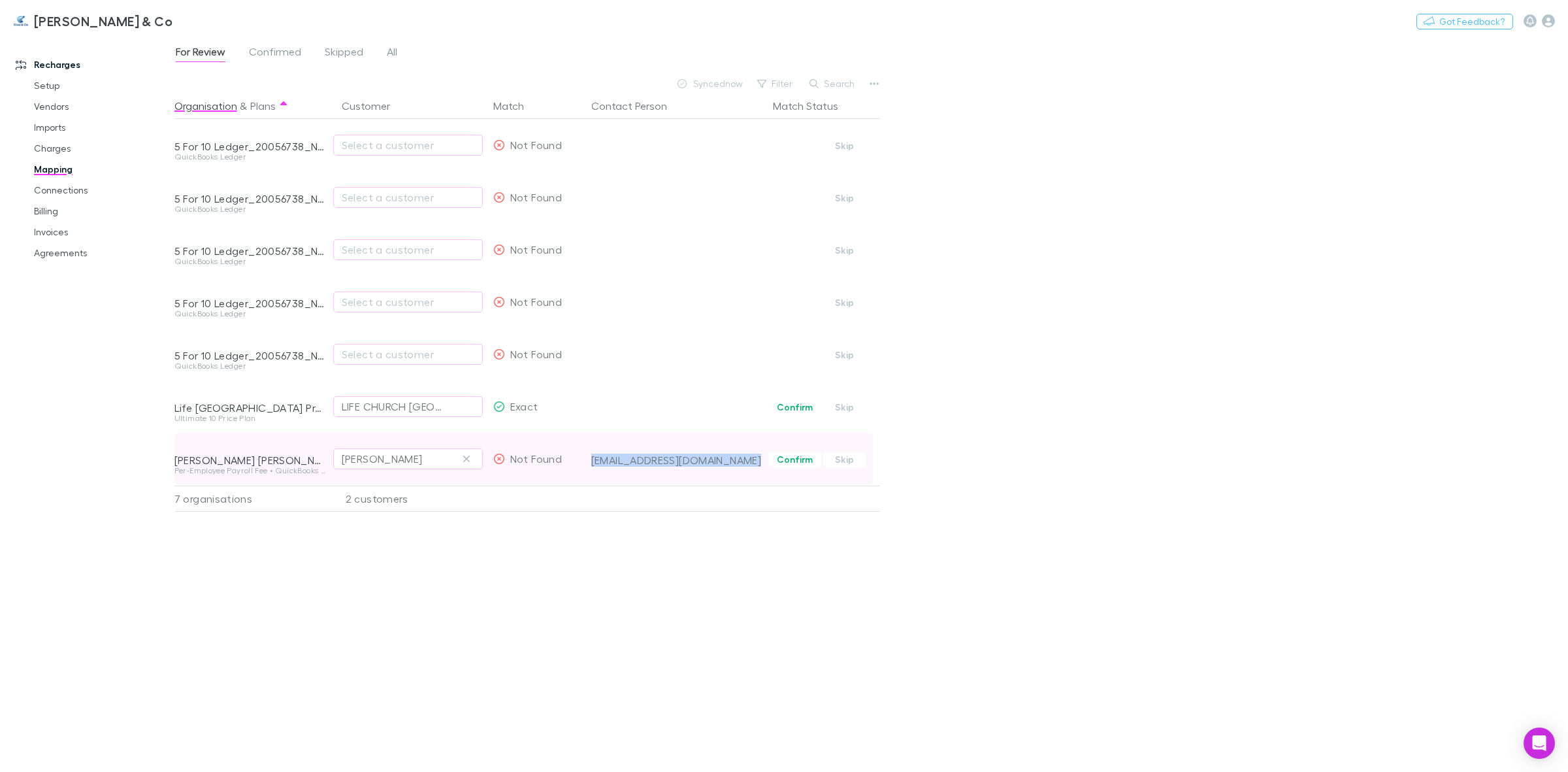
click at [622, 462] on div "[EMAIL_ADDRESS][DOMAIN_NAME]" at bounding box center [677, 460] width 171 height 13
click at [873, 92] on button "button" at bounding box center [874, 83] width 18 height 18
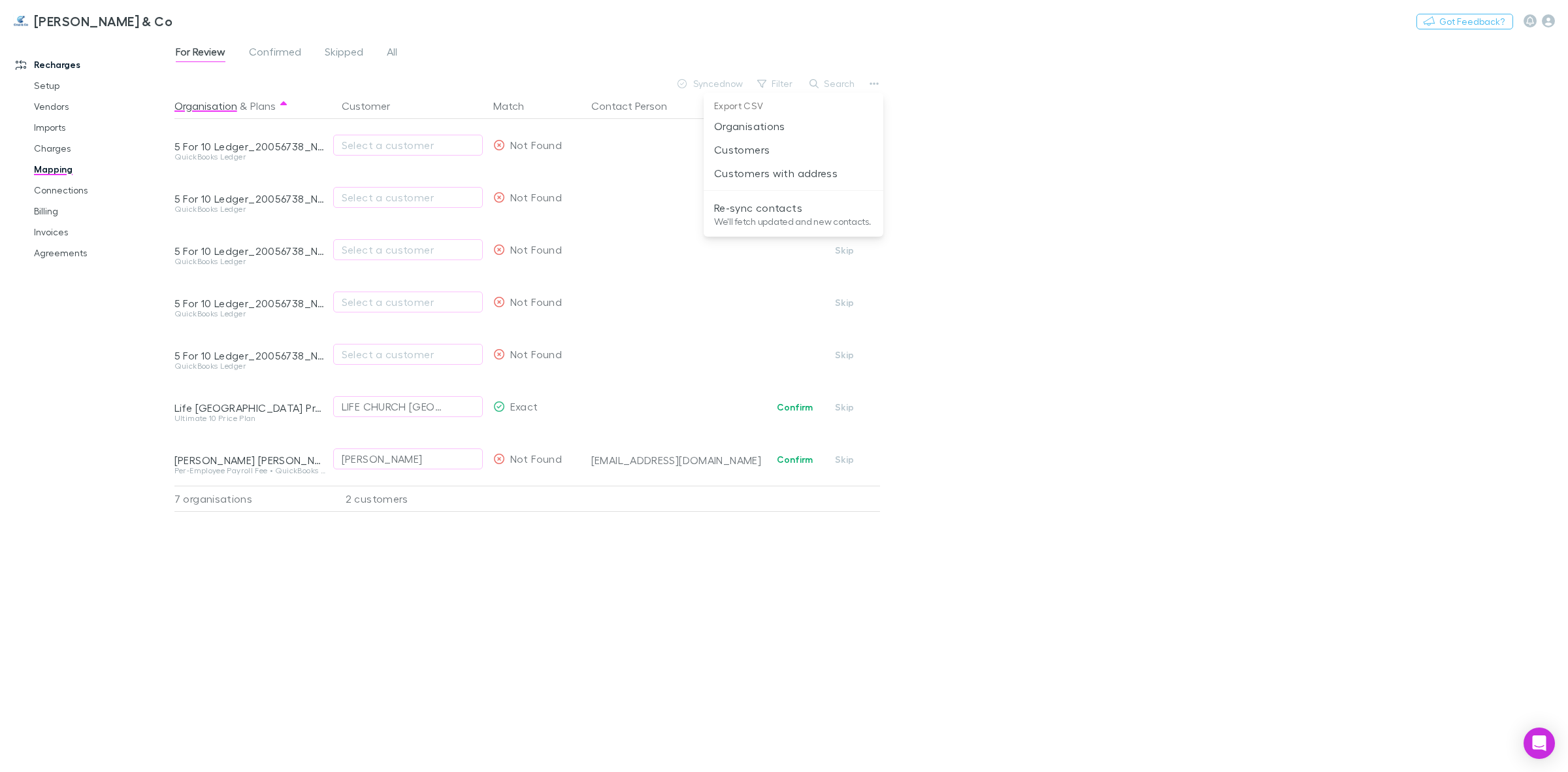
click at [476, 593] on div at bounding box center [784, 386] width 1568 height 772
click at [1539, 742] on icon "Open Intercom Messenger" at bounding box center [1539, 743] width 15 height 17
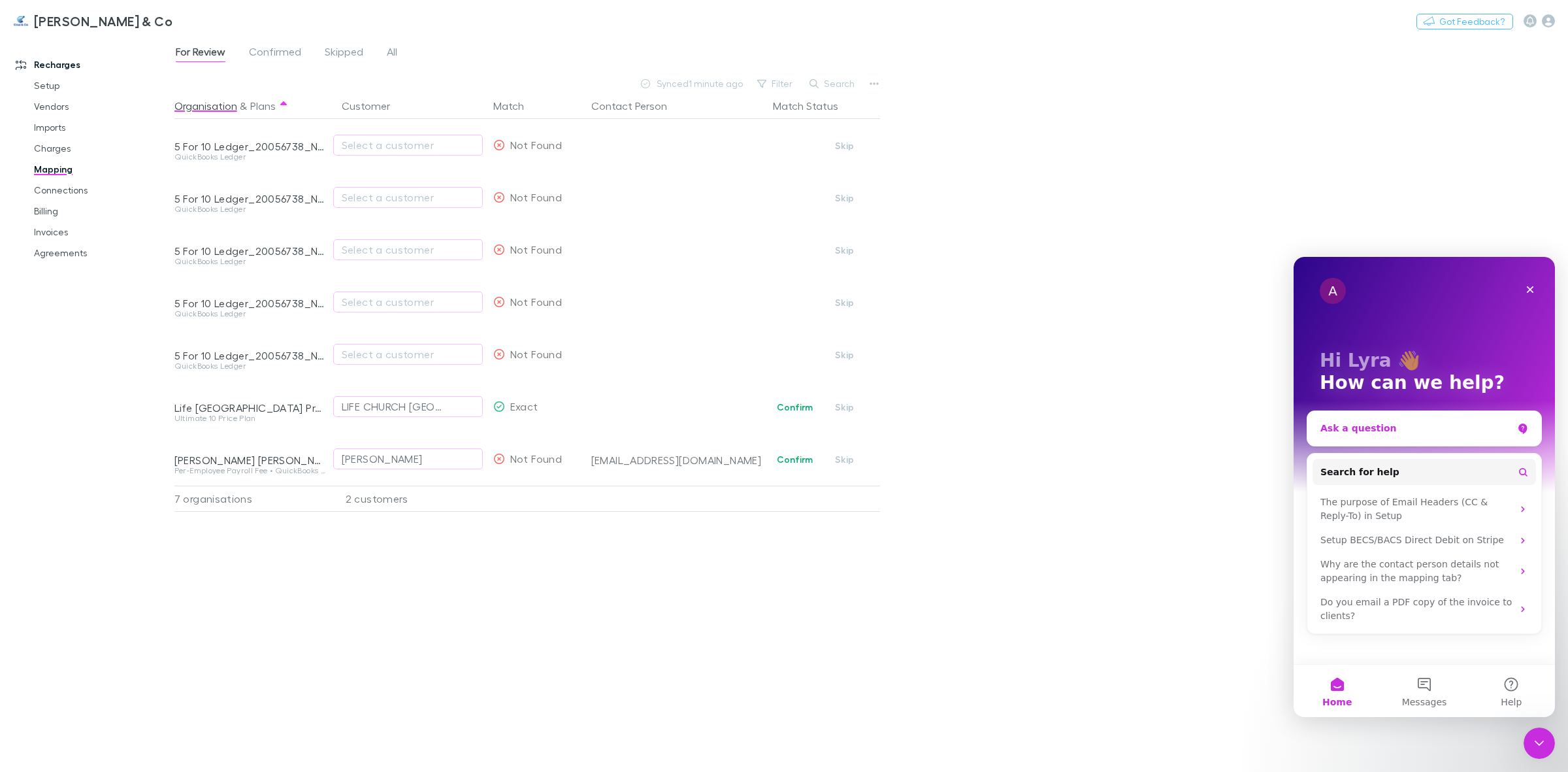
click at [1383, 420] on div "Ask a question" at bounding box center [1424, 429] width 234 height 35
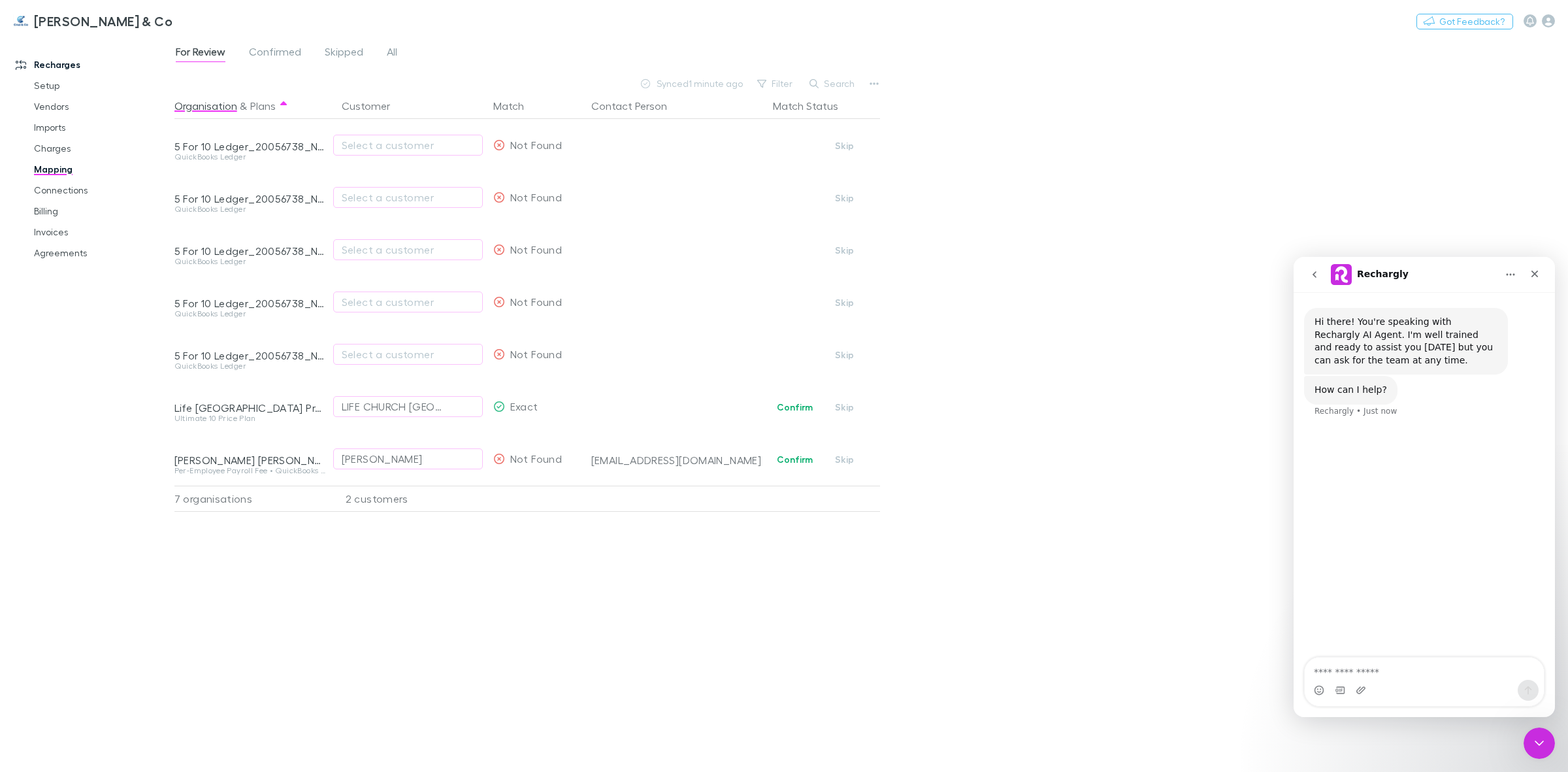
click at [1378, 664] on textarea "Ask a question…" at bounding box center [1424, 668] width 239 height 22
click at [1351, 670] on textarea "**********" at bounding box center [1424, 668] width 239 height 22
click at [1454, 675] on textarea "**********" at bounding box center [1424, 668] width 239 height 22
type textarea "**********"
click at [1525, 689] on icon "Send a message…" at bounding box center [1528, 690] width 7 height 8
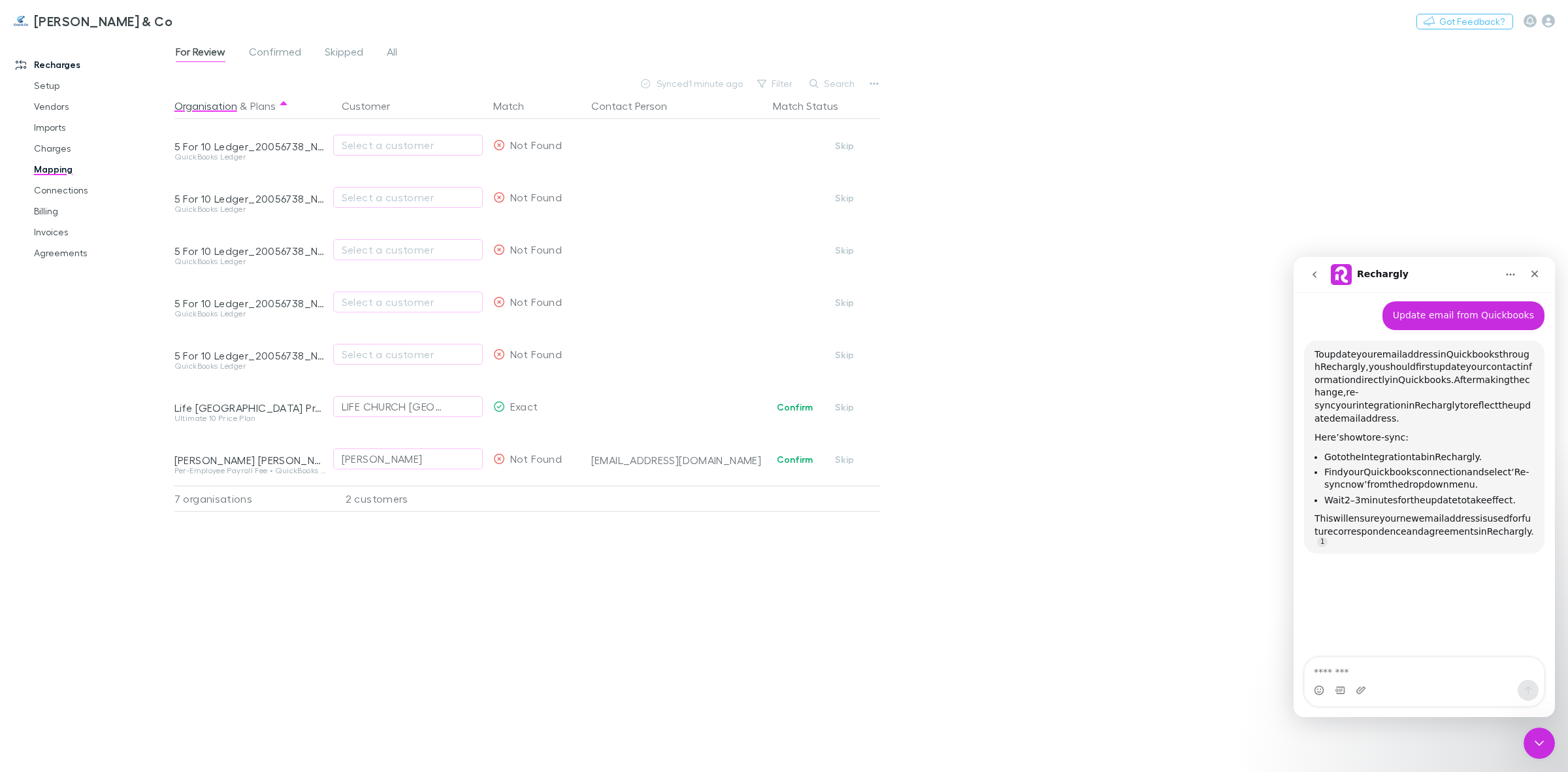
scroll to position [126, 0]
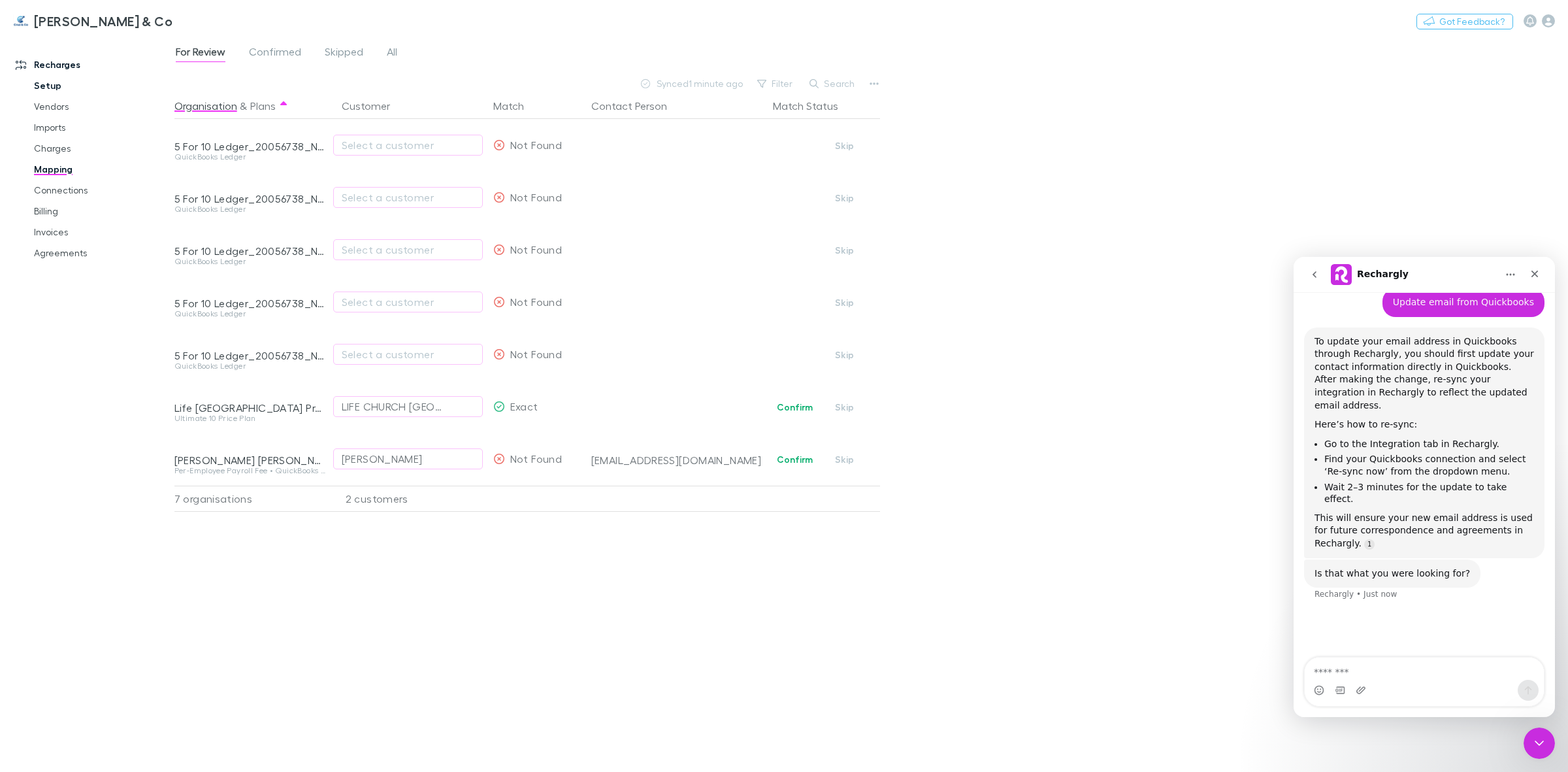
click at [51, 87] on link "Setup" at bounding box center [102, 85] width 163 height 21
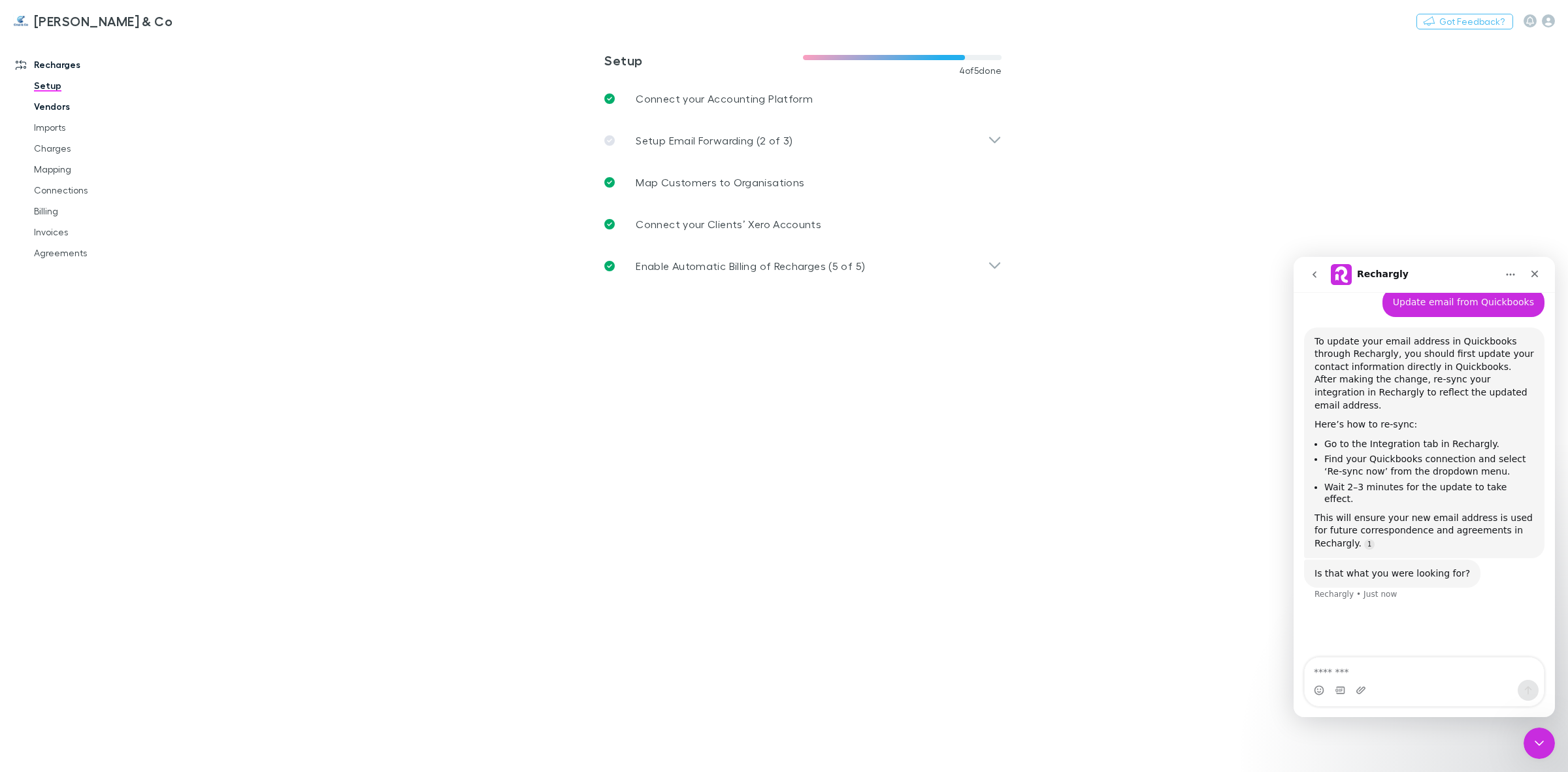
click at [50, 104] on link "Vendors" at bounding box center [102, 106] width 163 height 21
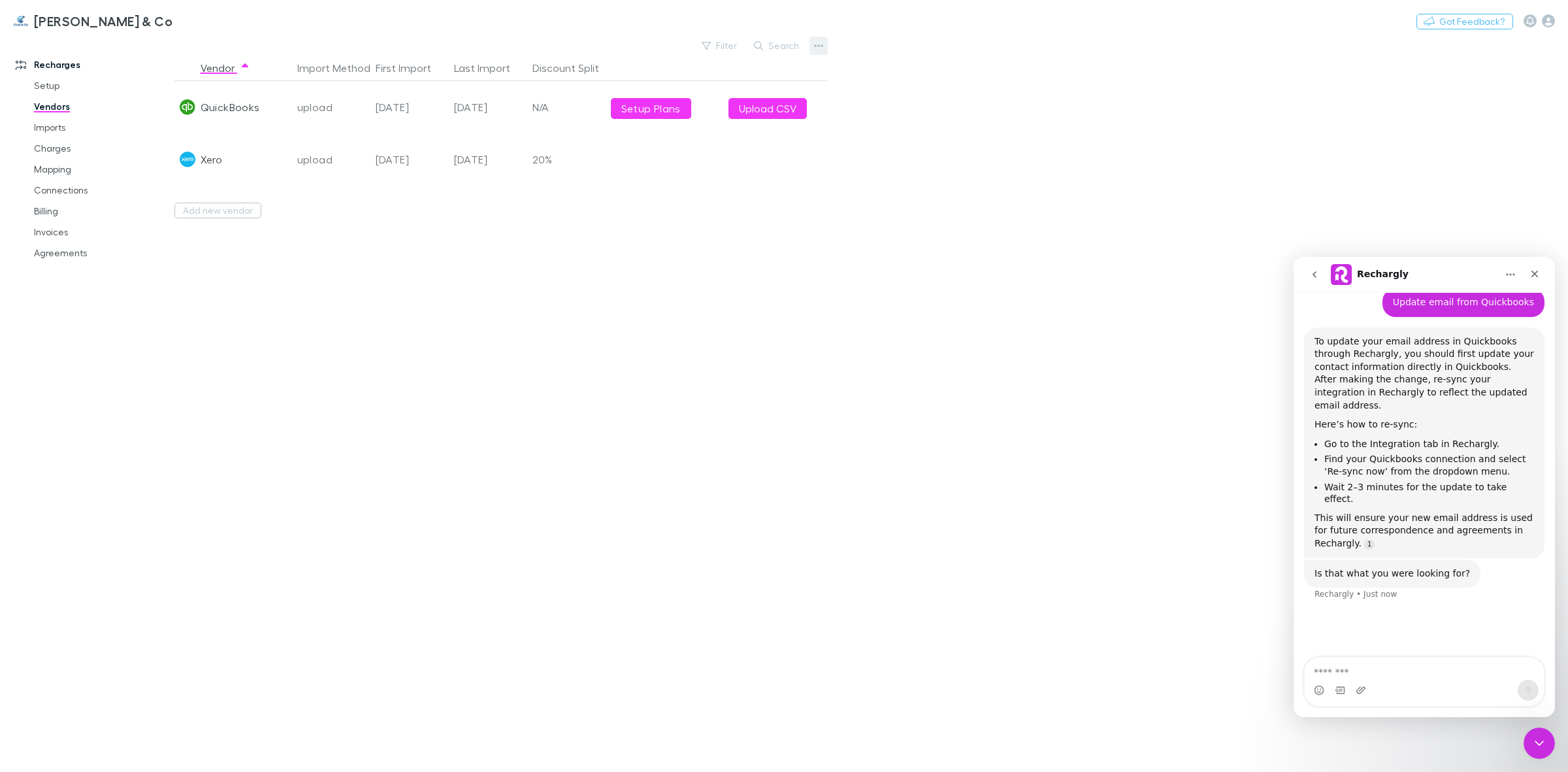
click at [812, 47] on button "button" at bounding box center [818, 46] width 18 height 18
click at [642, 242] on div at bounding box center [784, 386] width 1568 height 772
click at [275, 110] on div "QuickBooks" at bounding box center [233, 107] width 117 height 52
click at [433, 108] on div "[DATE]" at bounding box center [409, 107] width 79 height 52
click at [1340, 670] on textarea "Message…" at bounding box center [1424, 668] width 239 height 22
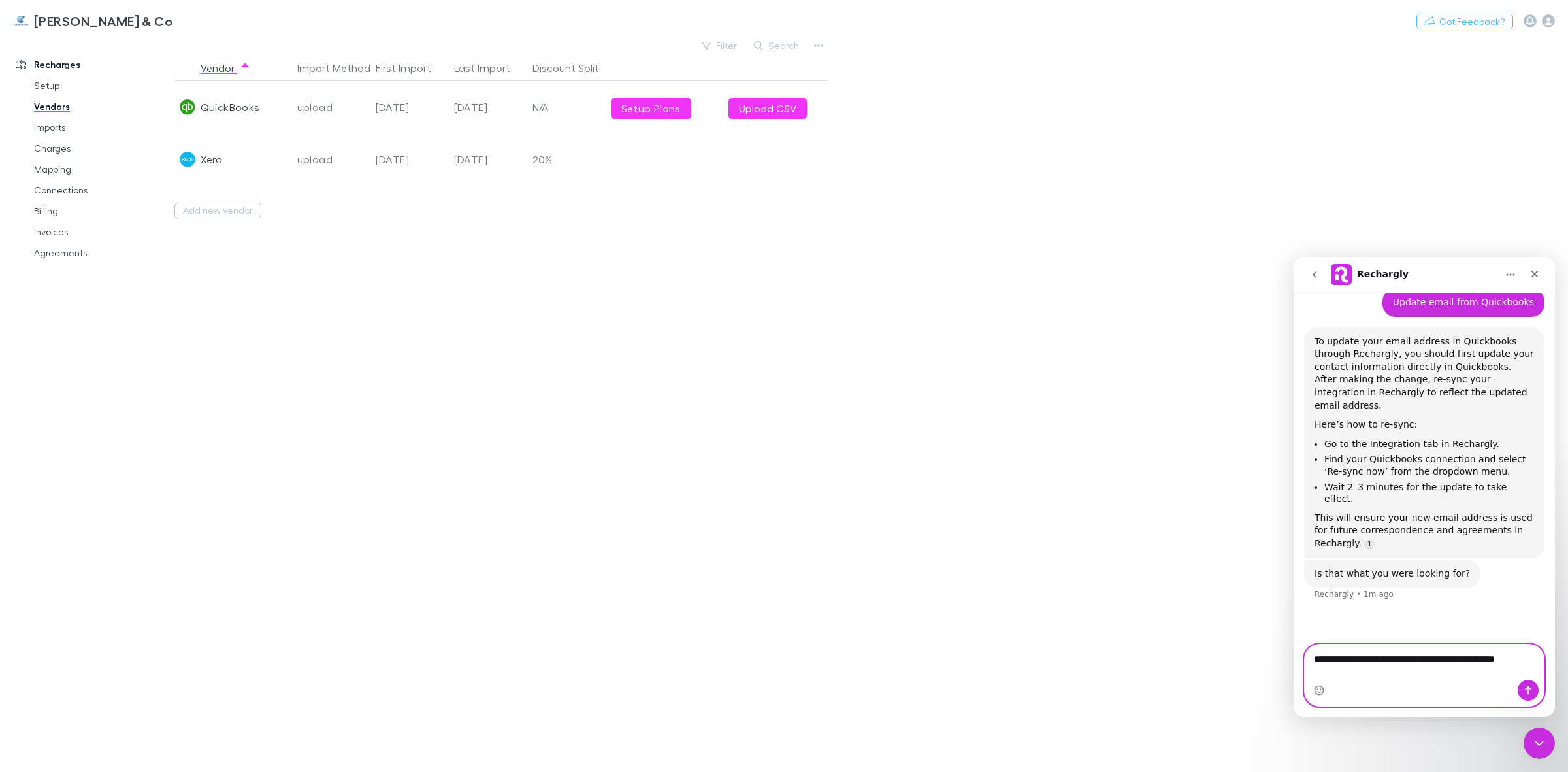
scroll to position [113, 0]
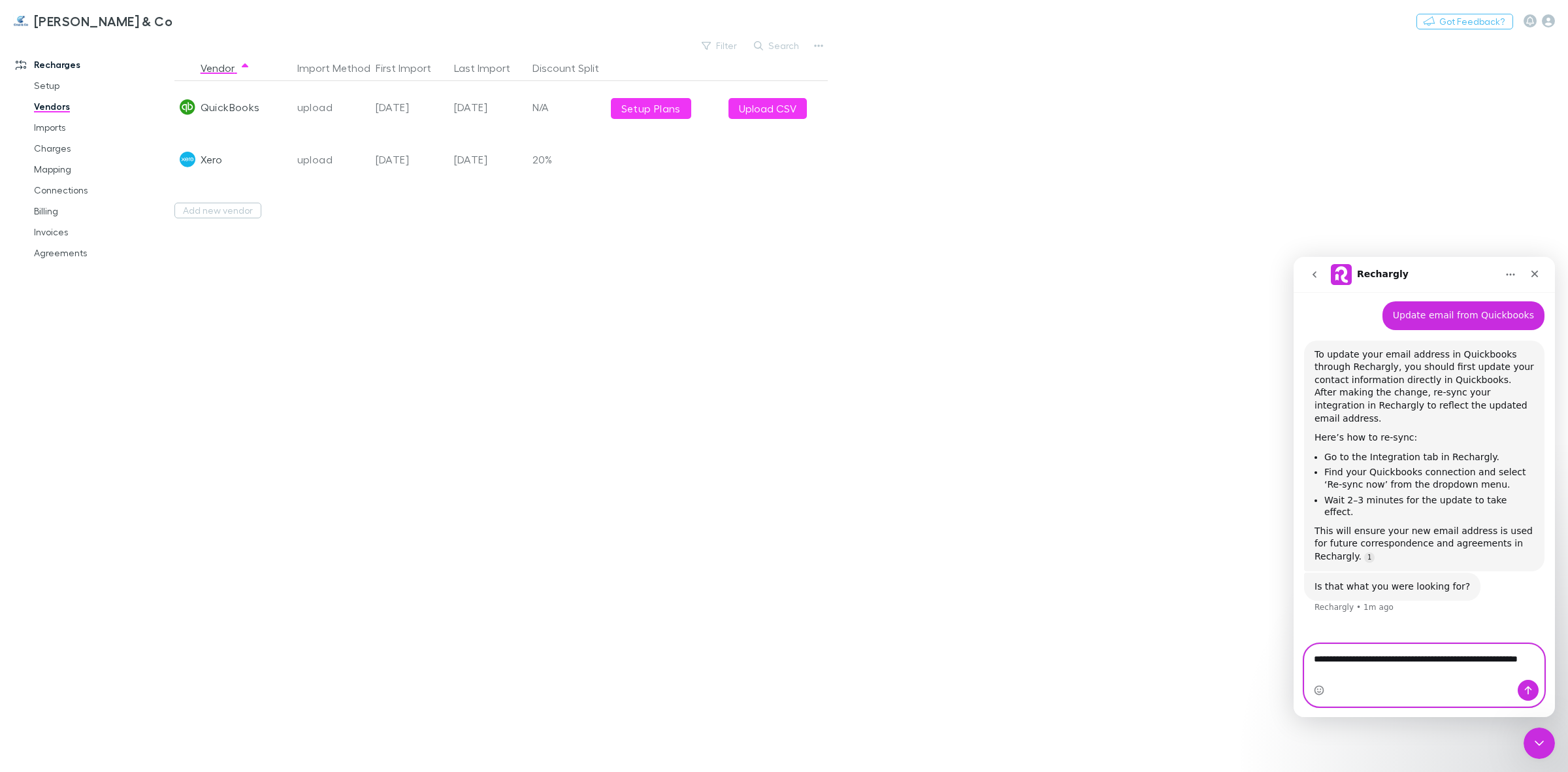
type textarea "**********"
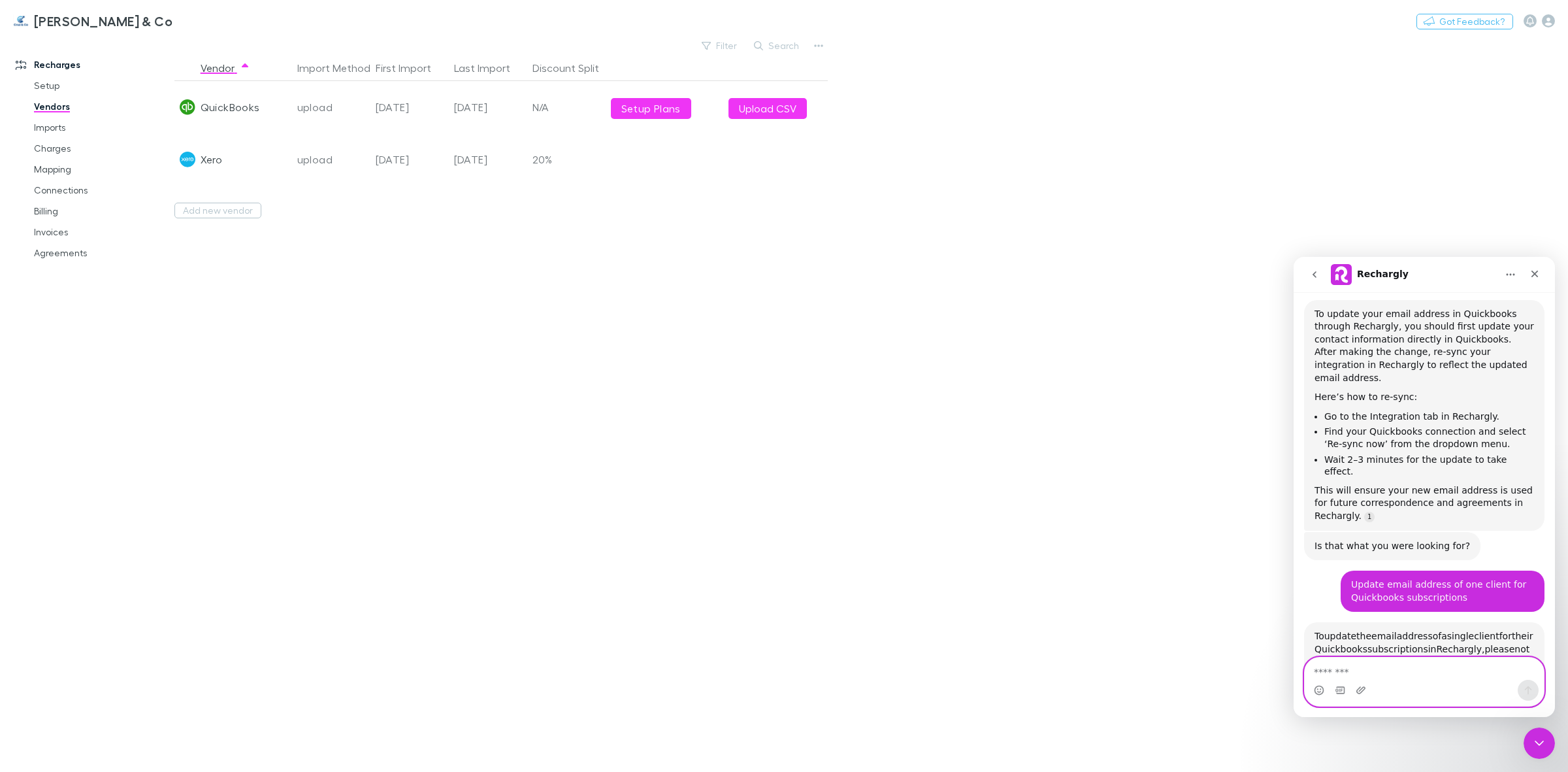
scroll to position [411, 0]
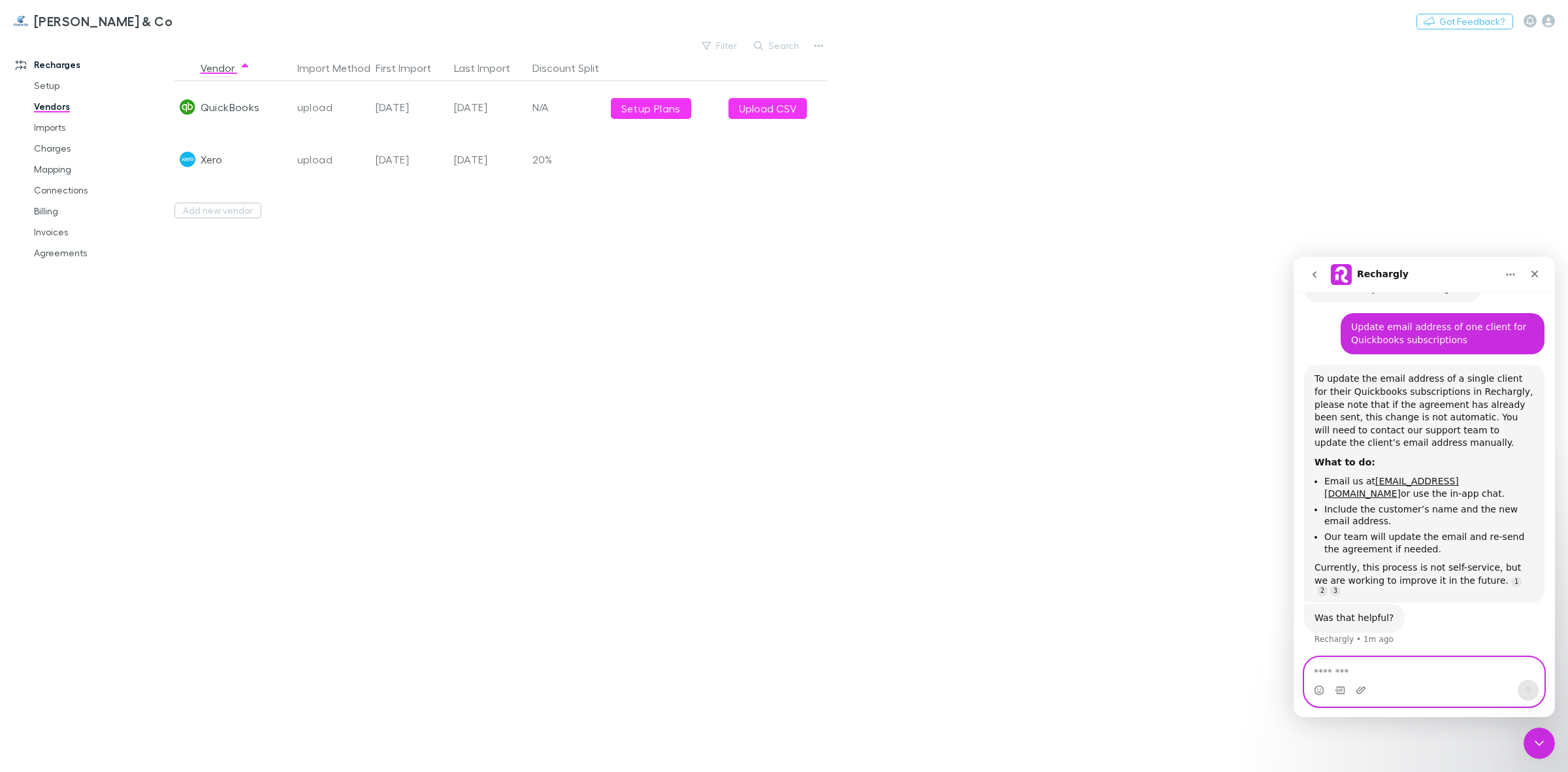
click at [1389, 676] on textarea "Message…" at bounding box center [1424, 668] width 239 height 22
click at [72, 173] on link "Mapping" at bounding box center [102, 170] width 163 height 21
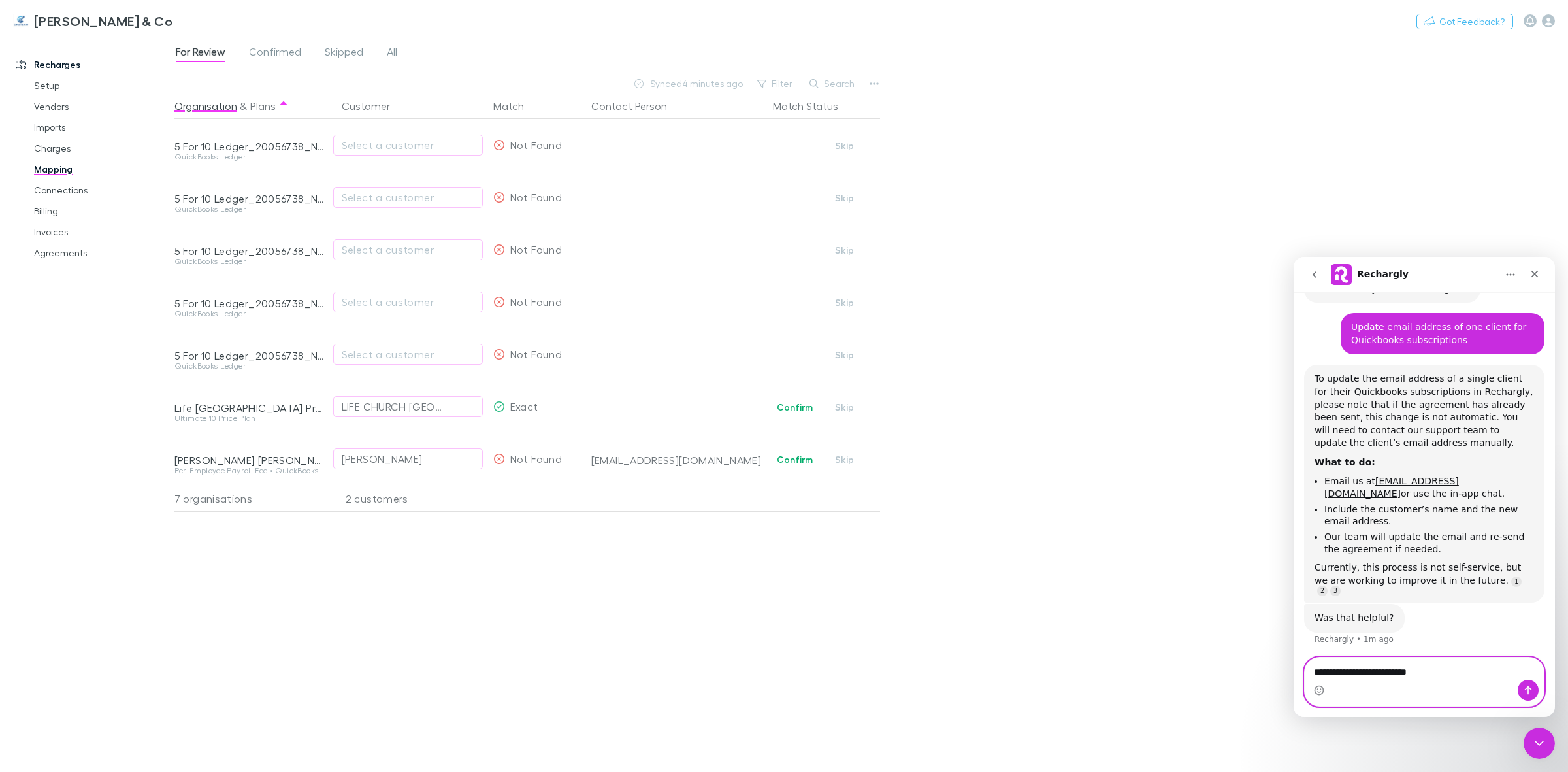
click at [1442, 668] on textarea "**********" at bounding box center [1424, 668] width 239 height 22
paste textarea "**********"
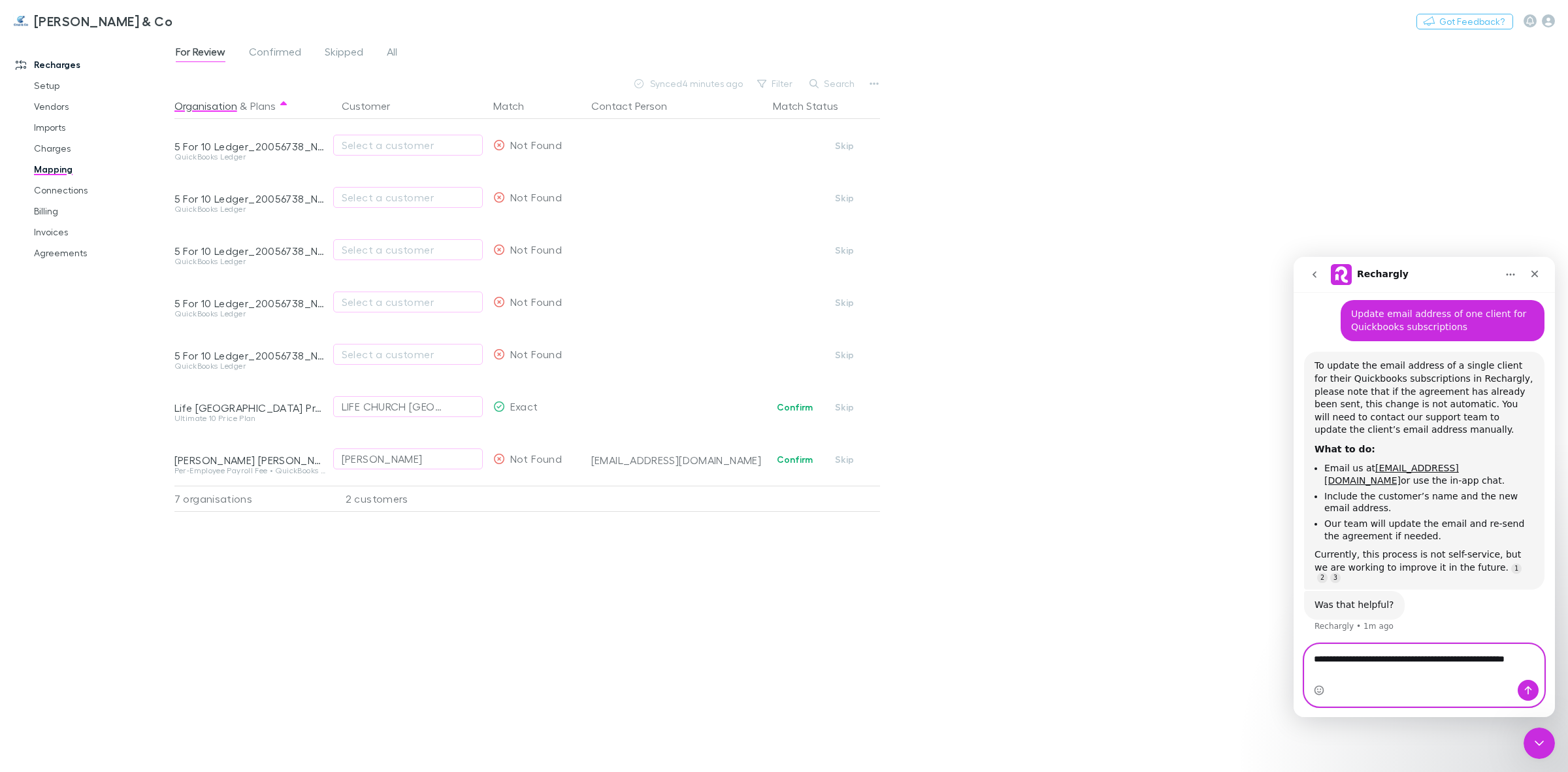
scroll to position [397, 0]
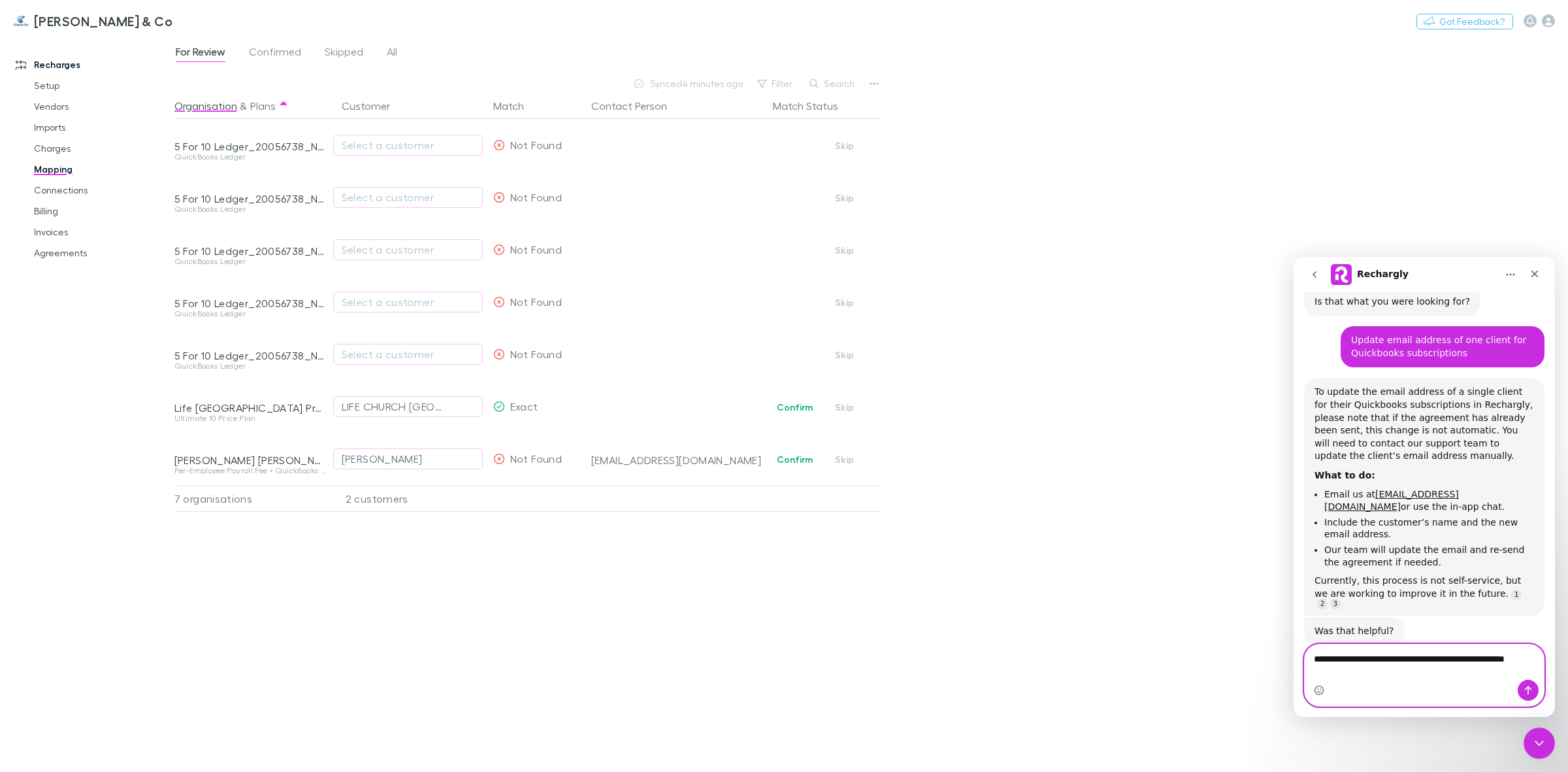
click at [1465, 650] on textarea "**********" at bounding box center [1424, 662] width 239 height 35
click at [1426, 663] on textarea "**********" at bounding box center [1424, 648] width 239 height 35
click at [1425, 666] on textarea "**********" at bounding box center [1424, 648] width 239 height 35
click at [1520, 658] on textarea "**********" at bounding box center [1424, 648] width 239 height 35
type textarea "**********"
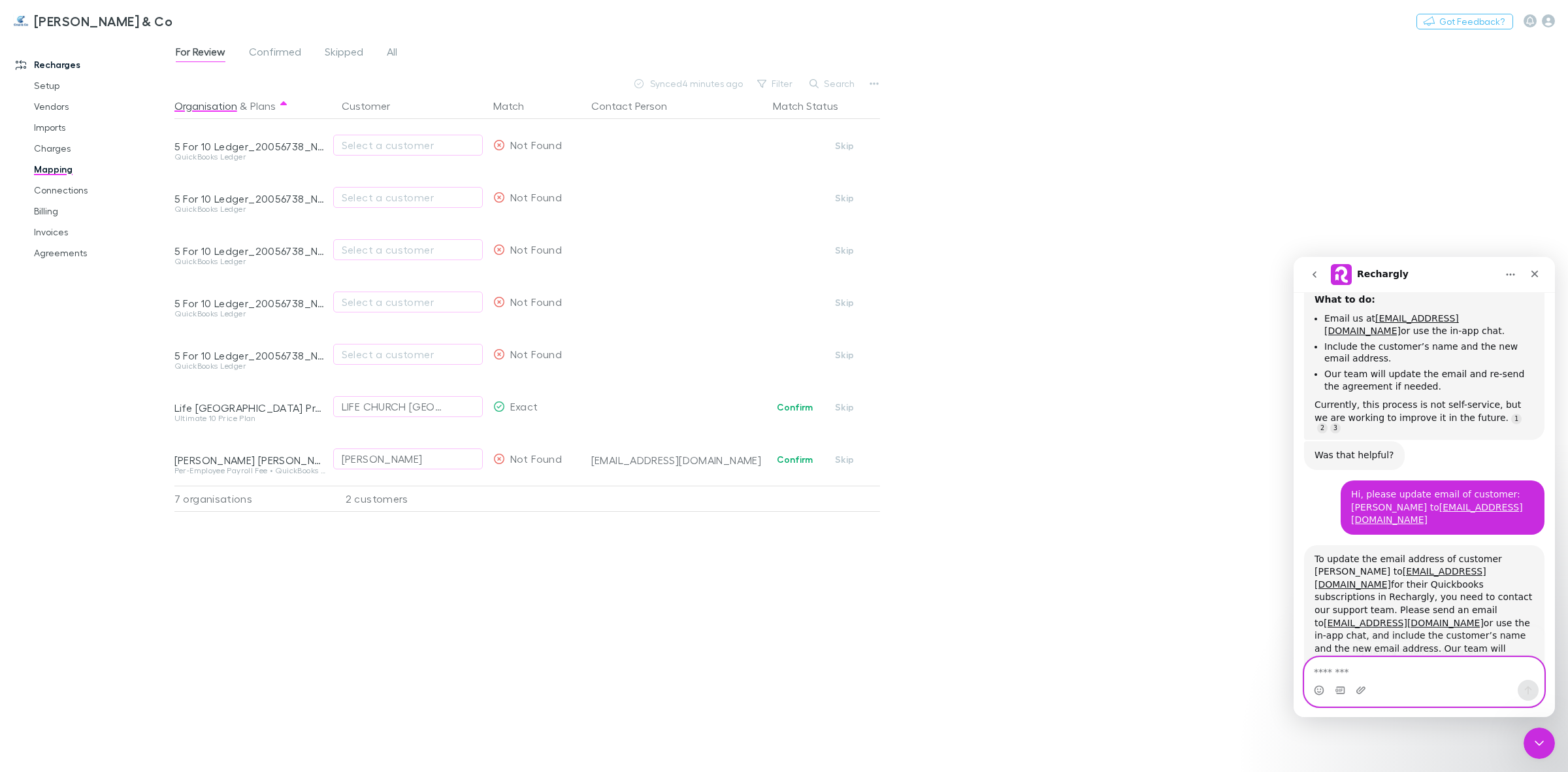
scroll to position [569, 0]
drag, startPoint x: 1487, startPoint y: 468, endPoint x: 1505, endPoint y: 482, distance: 22.8
click at [1505, 492] on div "Hi, please update email of customer: Tamayo, John to johnniesfh@gmail.com" at bounding box center [1442, 511] width 183 height 38
click at [1503, 492] on div "Hi, please update email of customer: Tamayo, John to johnniesfh@gmail.com" at bounding box center [1442, 511] width 183 height 38
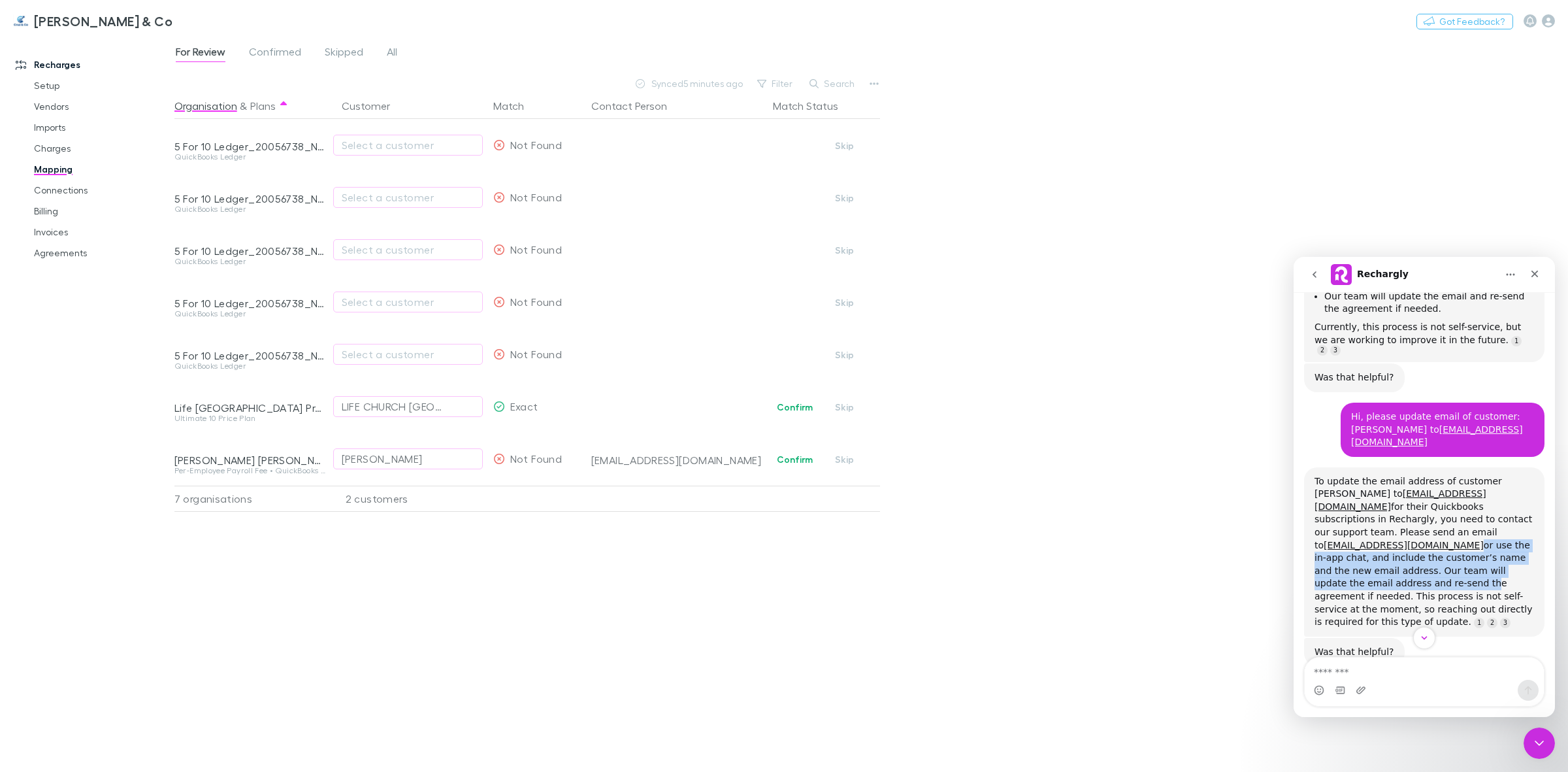
drag, startPoint x: 1411, startPoint y: 488, endPoint x: 1369, endPoint y: 522, distance: 54.0
click at [1369, 522] on div "To update the email address of customer Tamayo, John to johnniesfh@gmail.com fo…" at bounding box center [1424, 552] width 220 height 154
click at [1455, 560] on div "To update the email address of customer Tamayo, John to johnniesfh@gmail.com fo…" at bounding box center [1424, 552] width 240 height 170
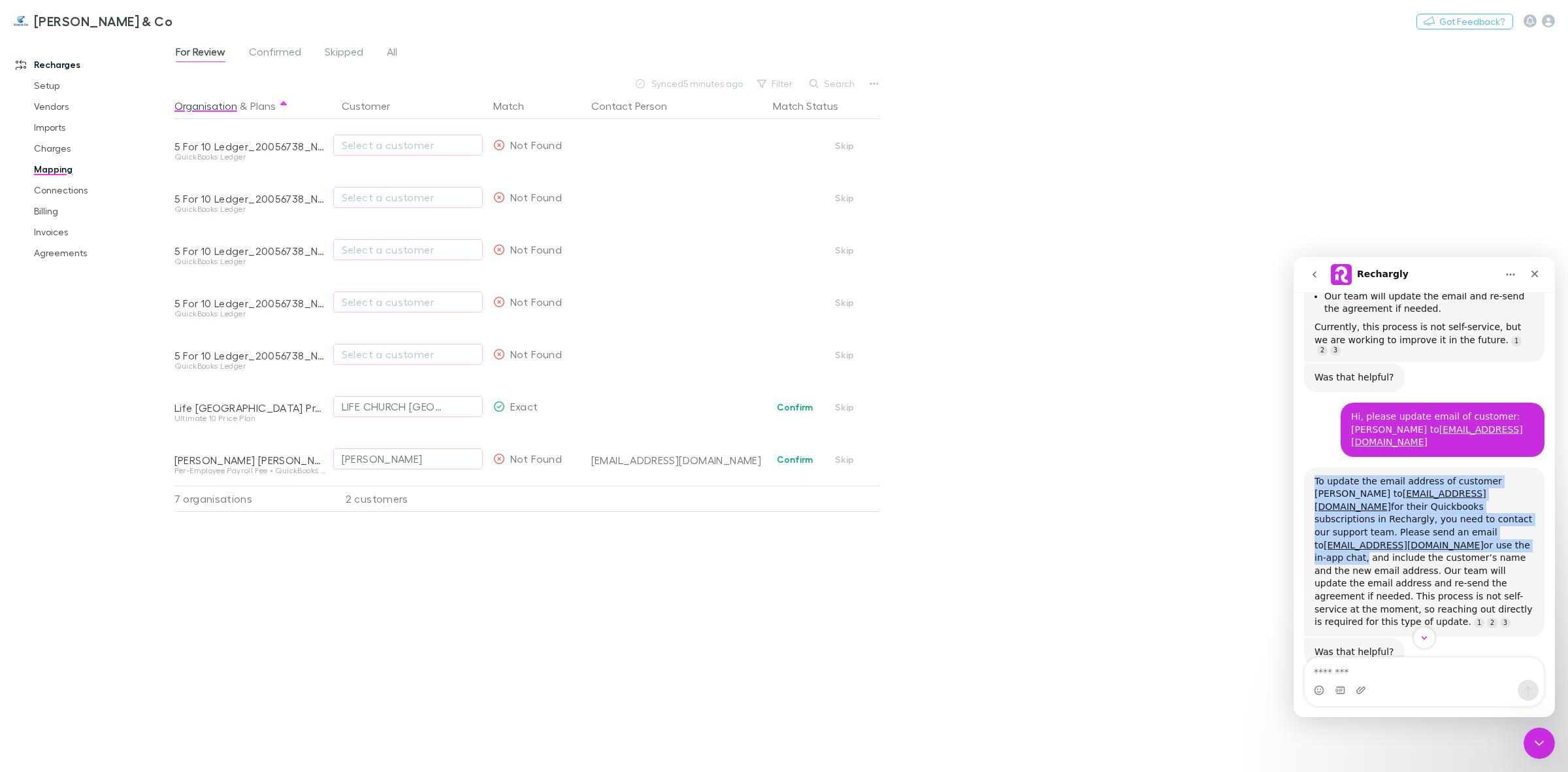
drag, startPoint x: 1314, startPoint y: 434, endPoint x: 1503, endPoint y: 487, distance: 196.3
click at [1503, 487] on div "To update the email address of customer Tamayo, John to johnniesfh@gmail.com fo…" at bounding box center [1424, 552] width 220 height 154
copy div "To update the email address of customer Tamayo, John to johnniesfh@gmail.com fo…"
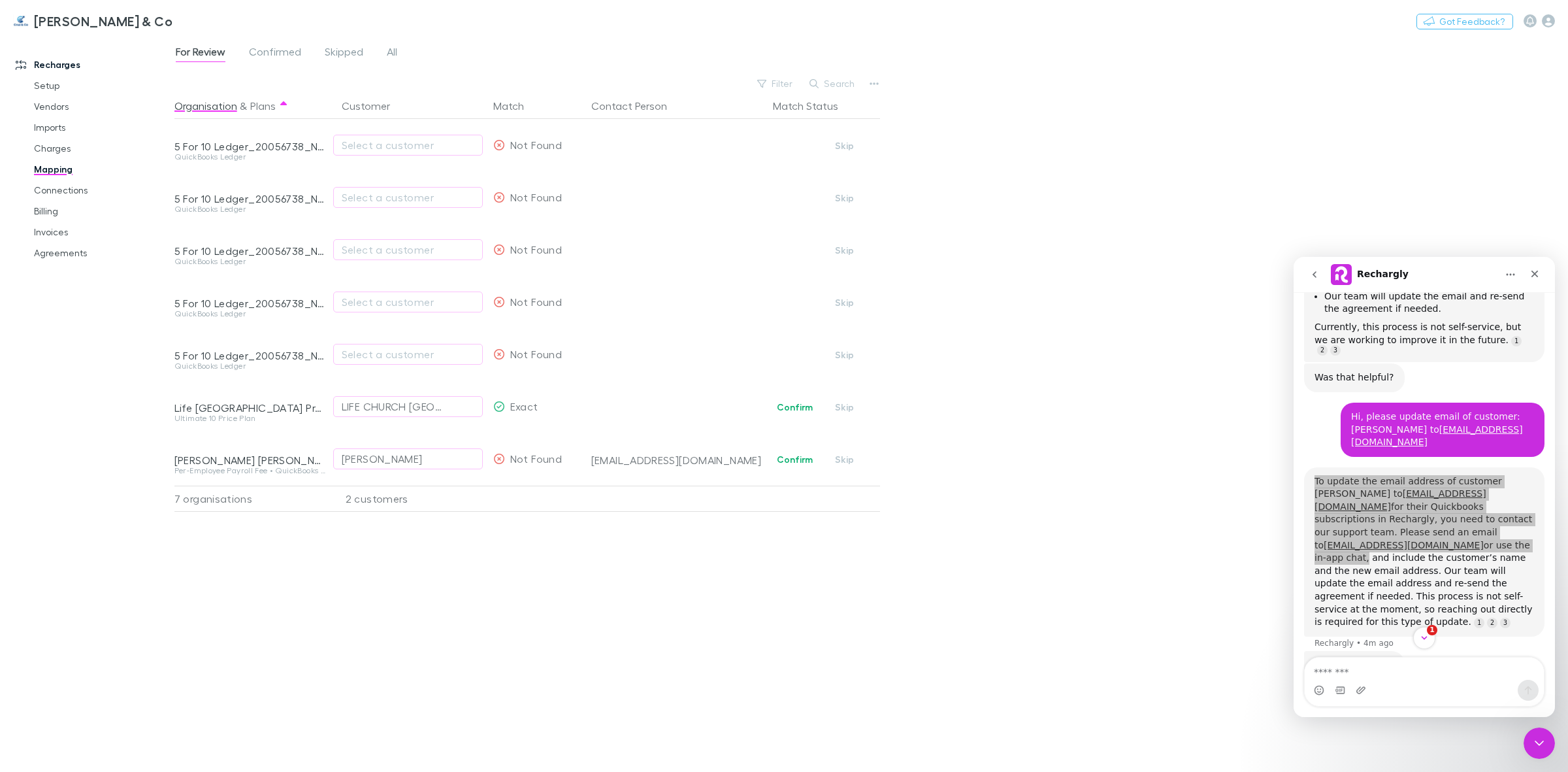
scroll to position [732, 0]
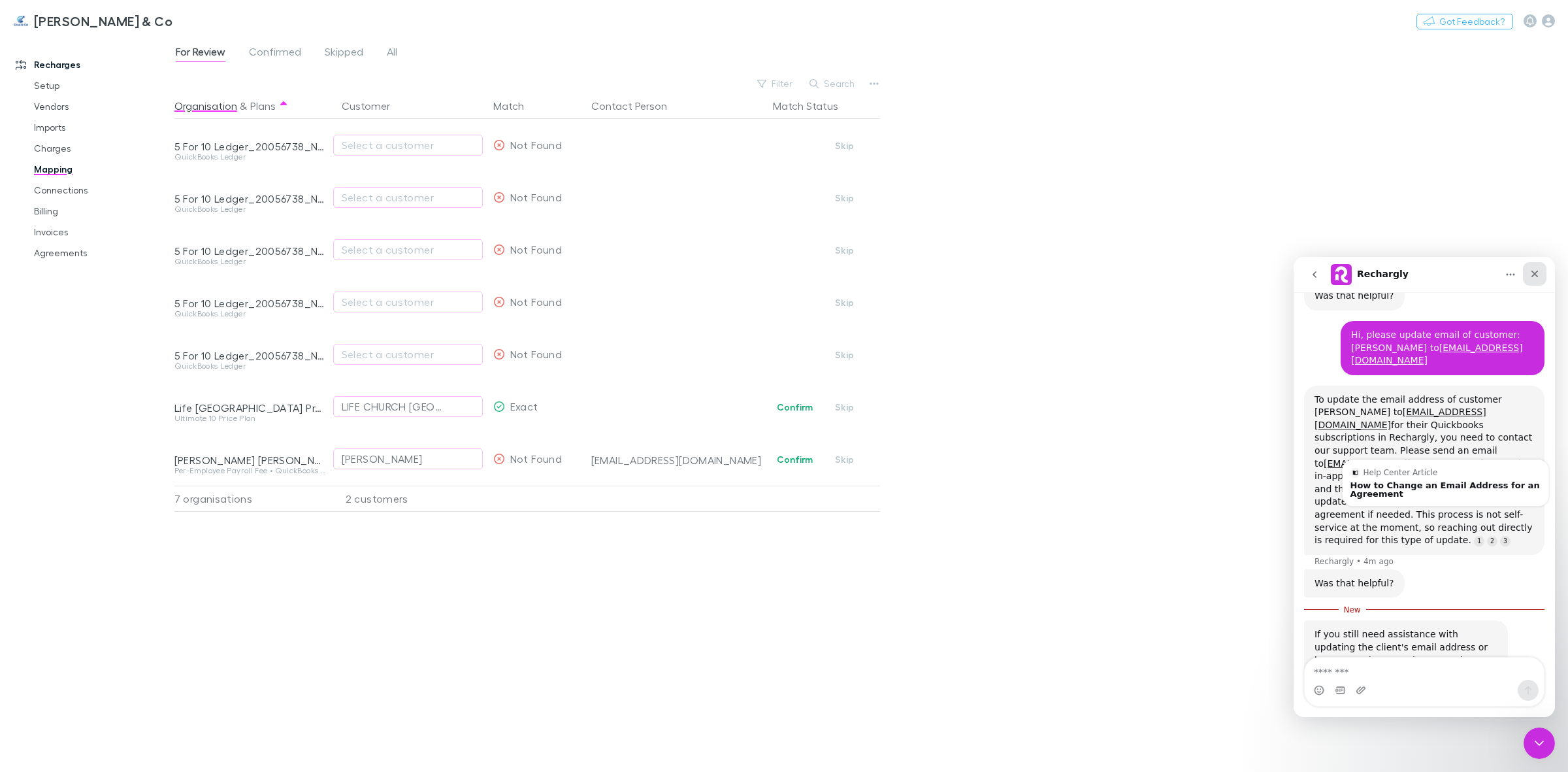
click at [1529, 279] on div "Close" at bounding box center [1535, 274] width 24 height 24
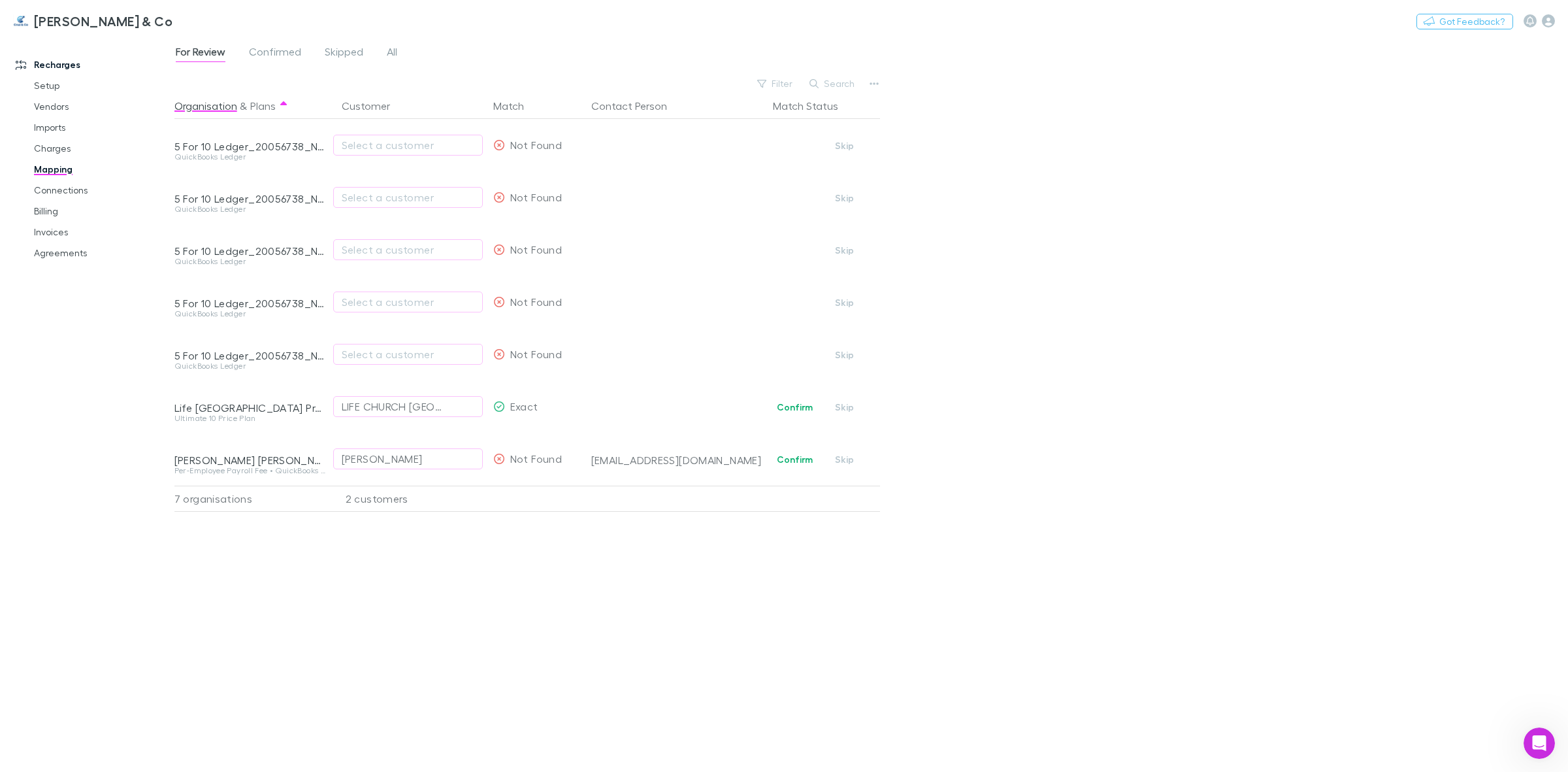
scroll to position [698, 0]
